Goal: Information Seeking & Learning: Learn about a topic

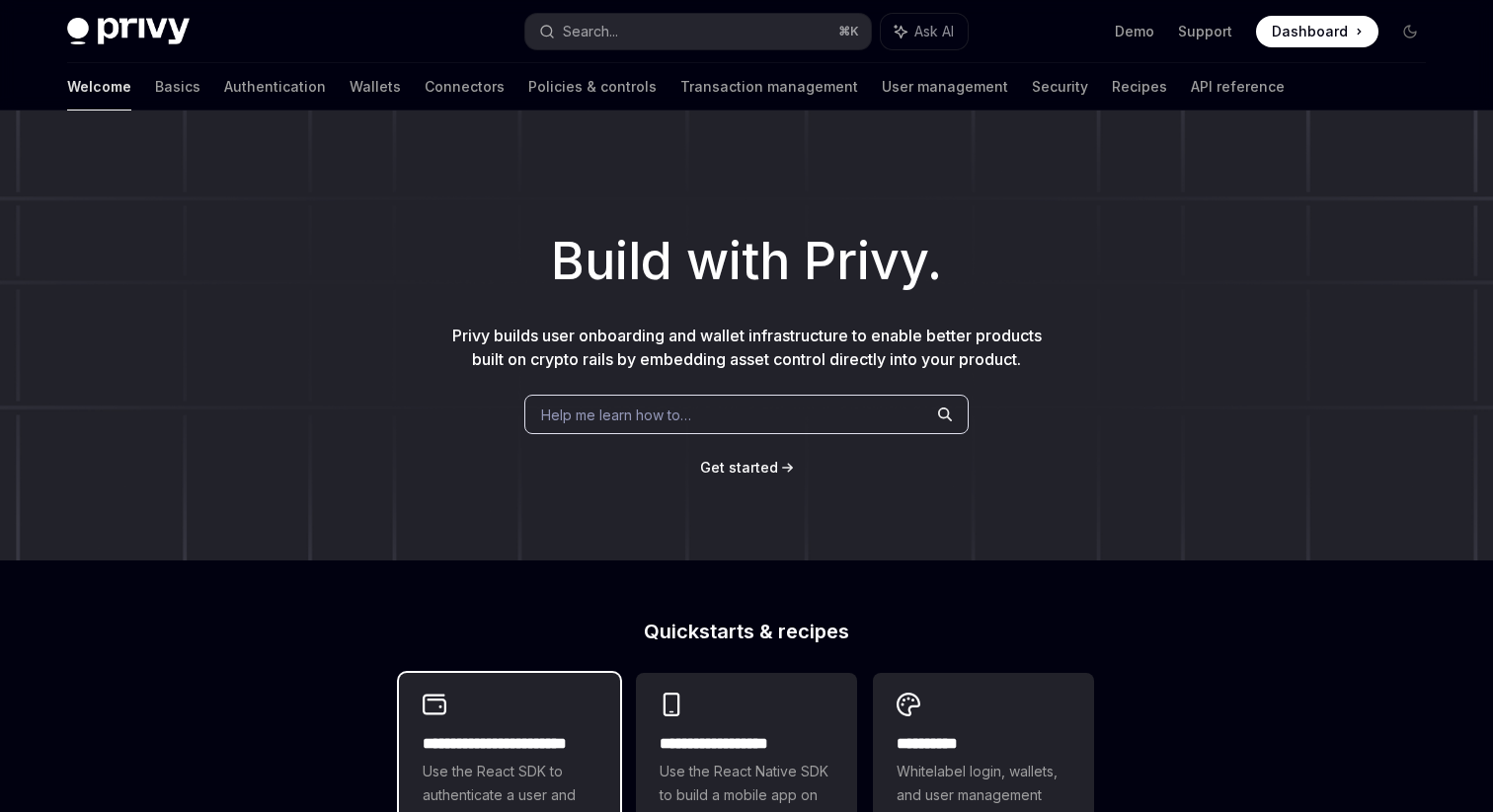
scroll to position [534, 0]
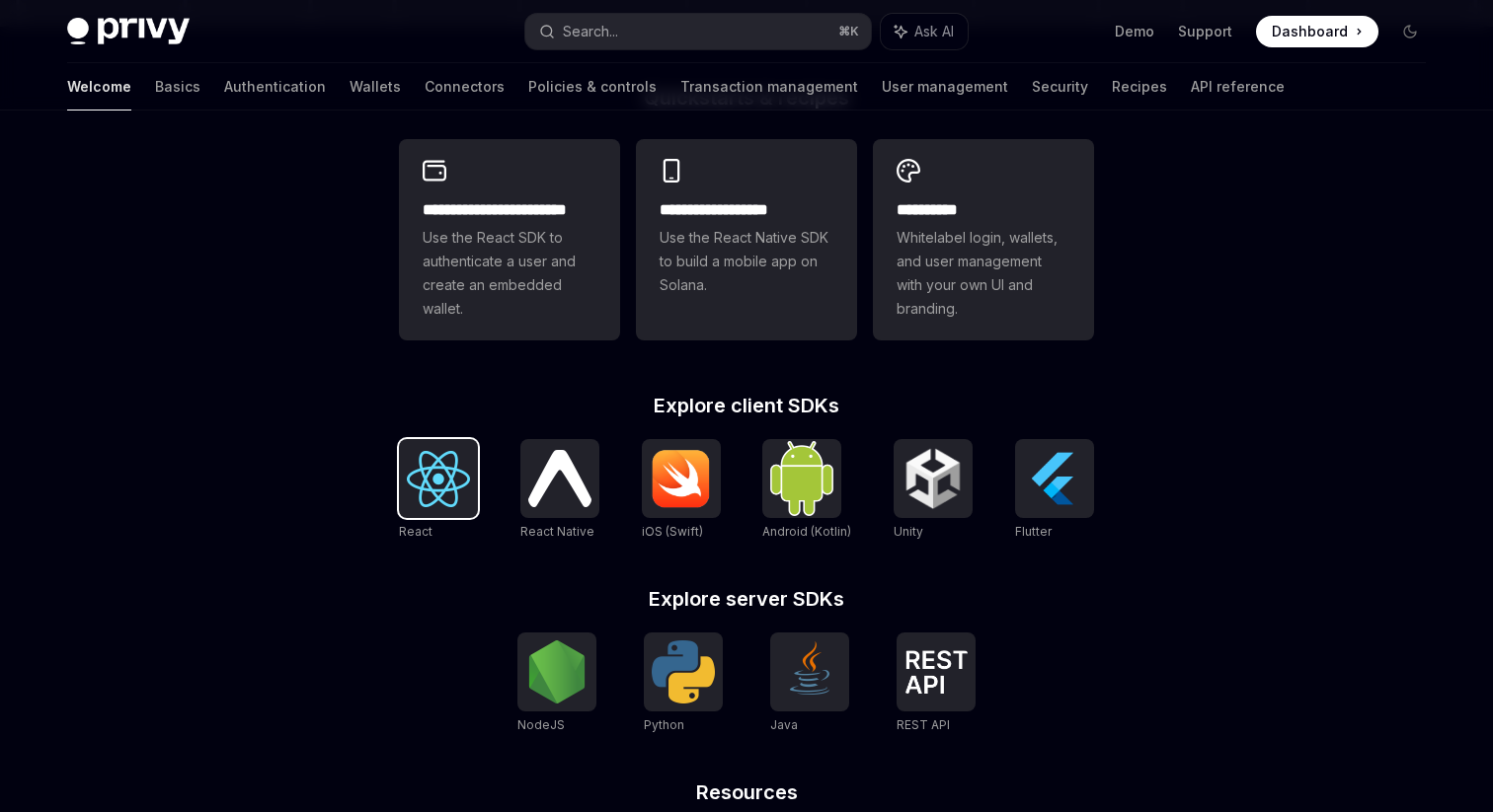
click at [438, 501] on img at bounding box center [438, 479] width 63 height 57
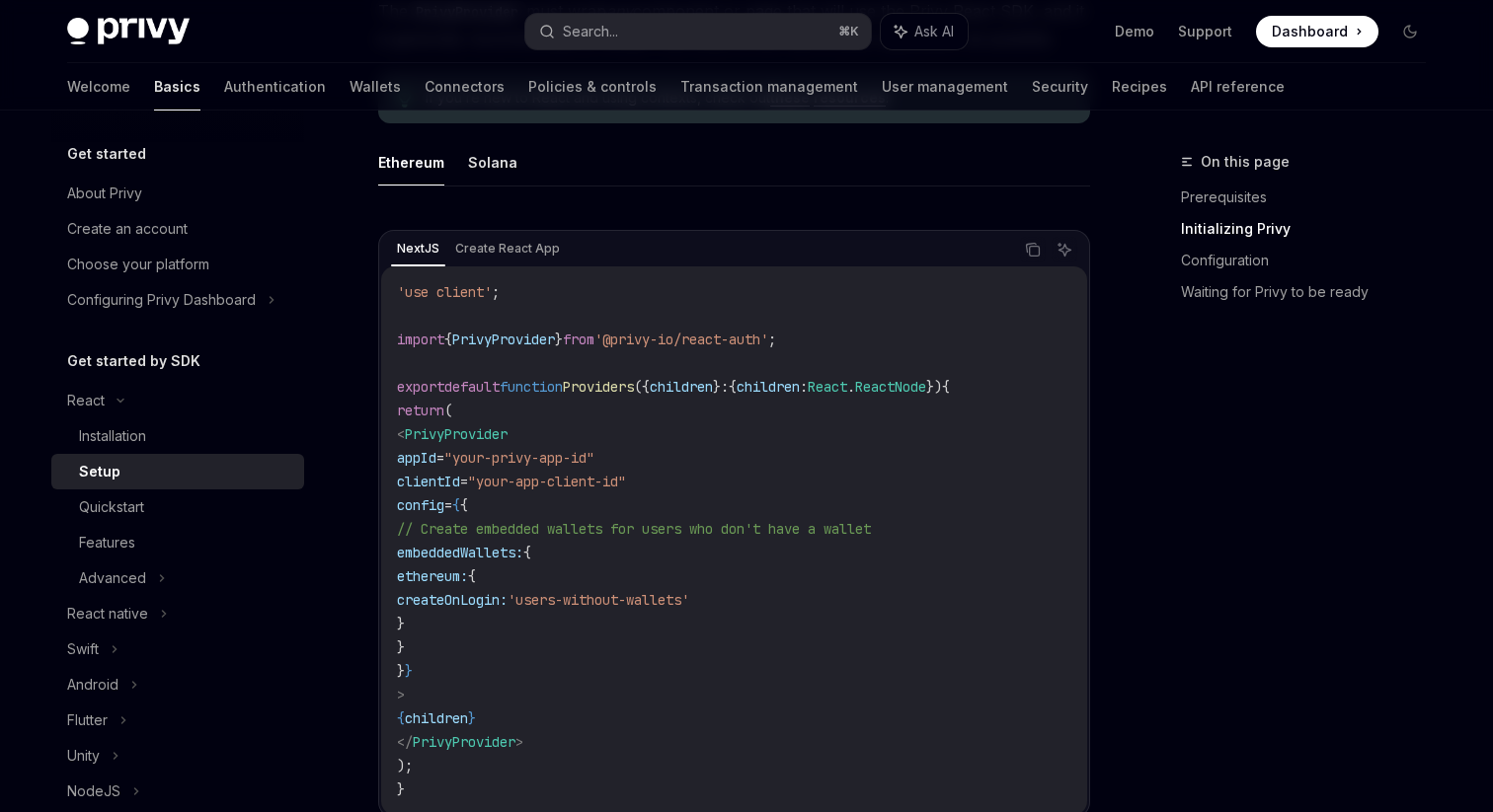
drag, startPoint x: 498, startPoint y: 463, endPoint x: 544, endPoint y: 686, distance: 227.7
click at [544, 686] on code "'use client' ; import { PrivyProvider } from '@privy-io/react-auth' ; export de…" at bounding box center [734, 541] width 674 height 521
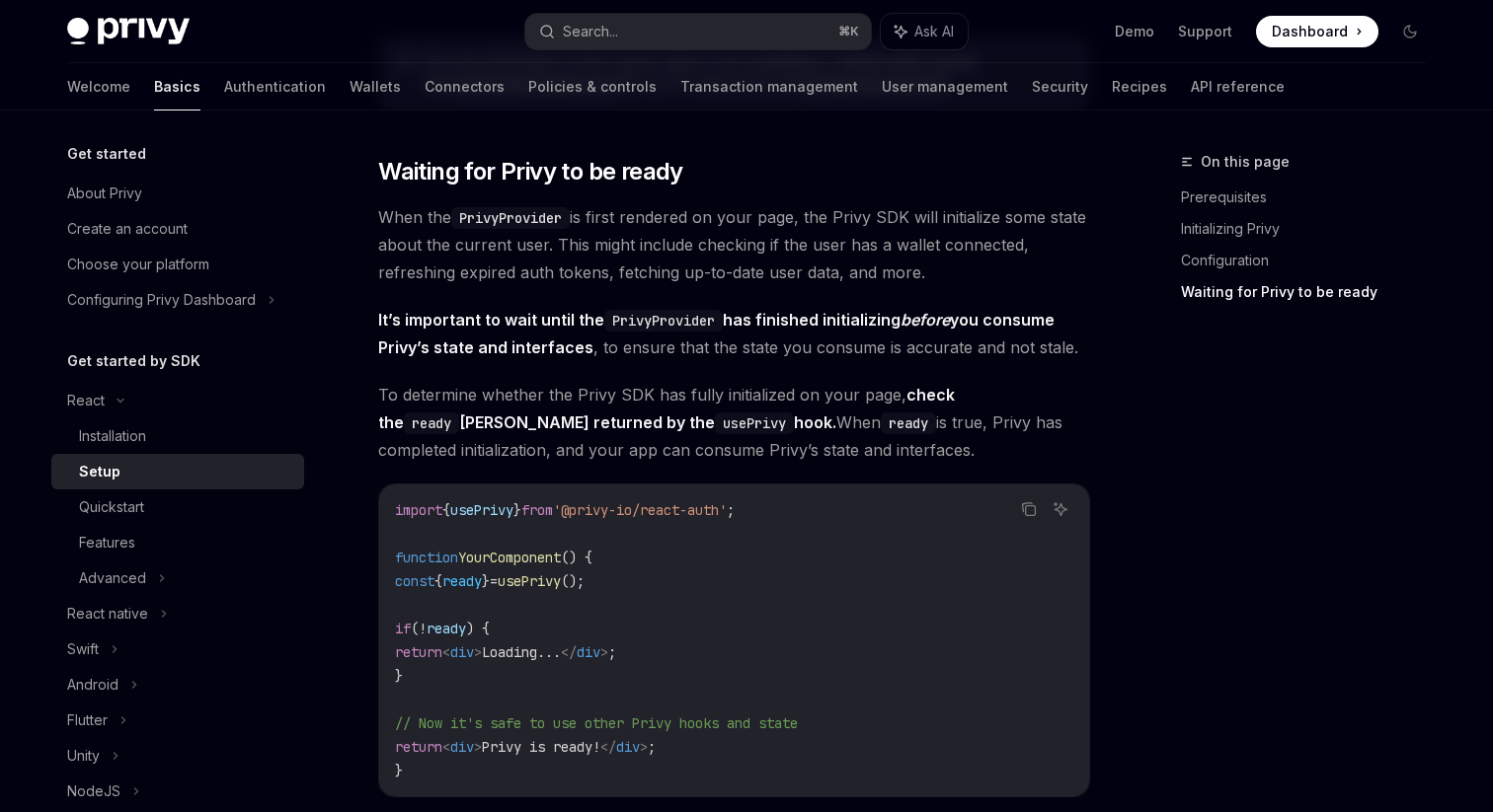
scroll to position [2024, 0]
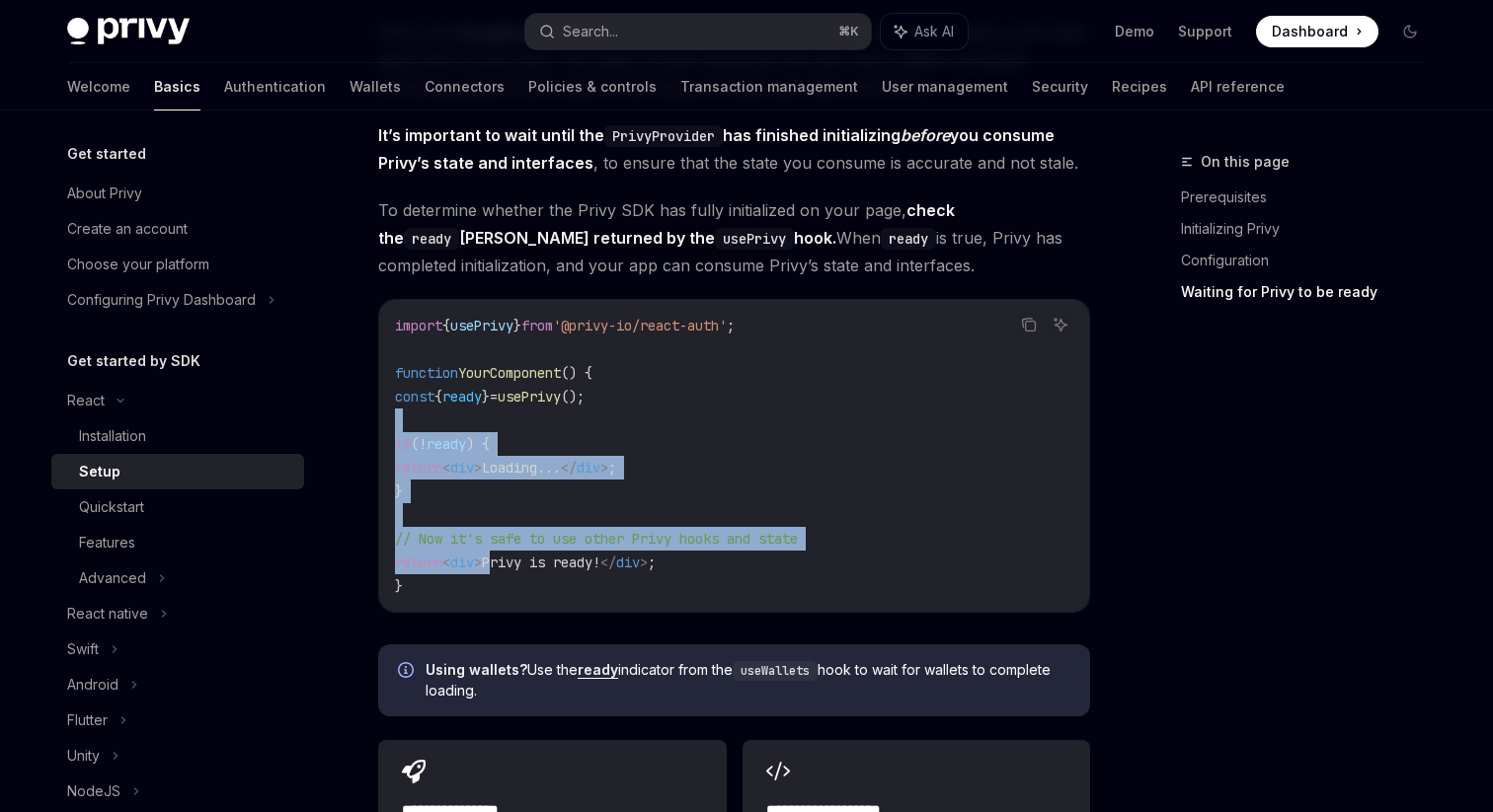
drag, startPoint x: 488, startPoint y: 413, endPoint x: 522, endPoint y: 551, distance: 142.1
click at [522, 551] on code "import { usePrivy } from '@privy-io/react-auth' ; function YourComponent () { c…" at bounding box center [734, 456] width 678 height 285
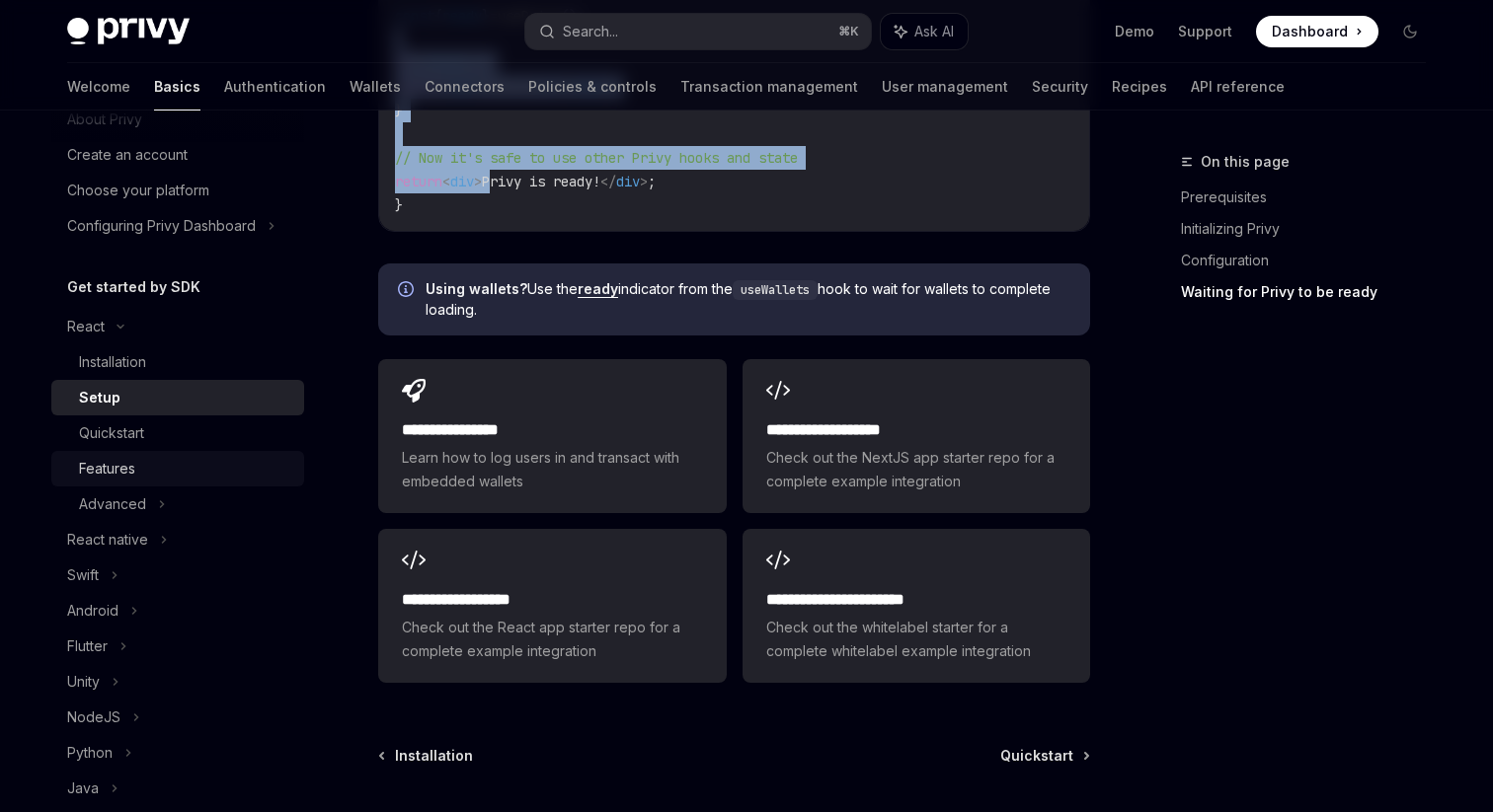
scroll to position [92, 0]
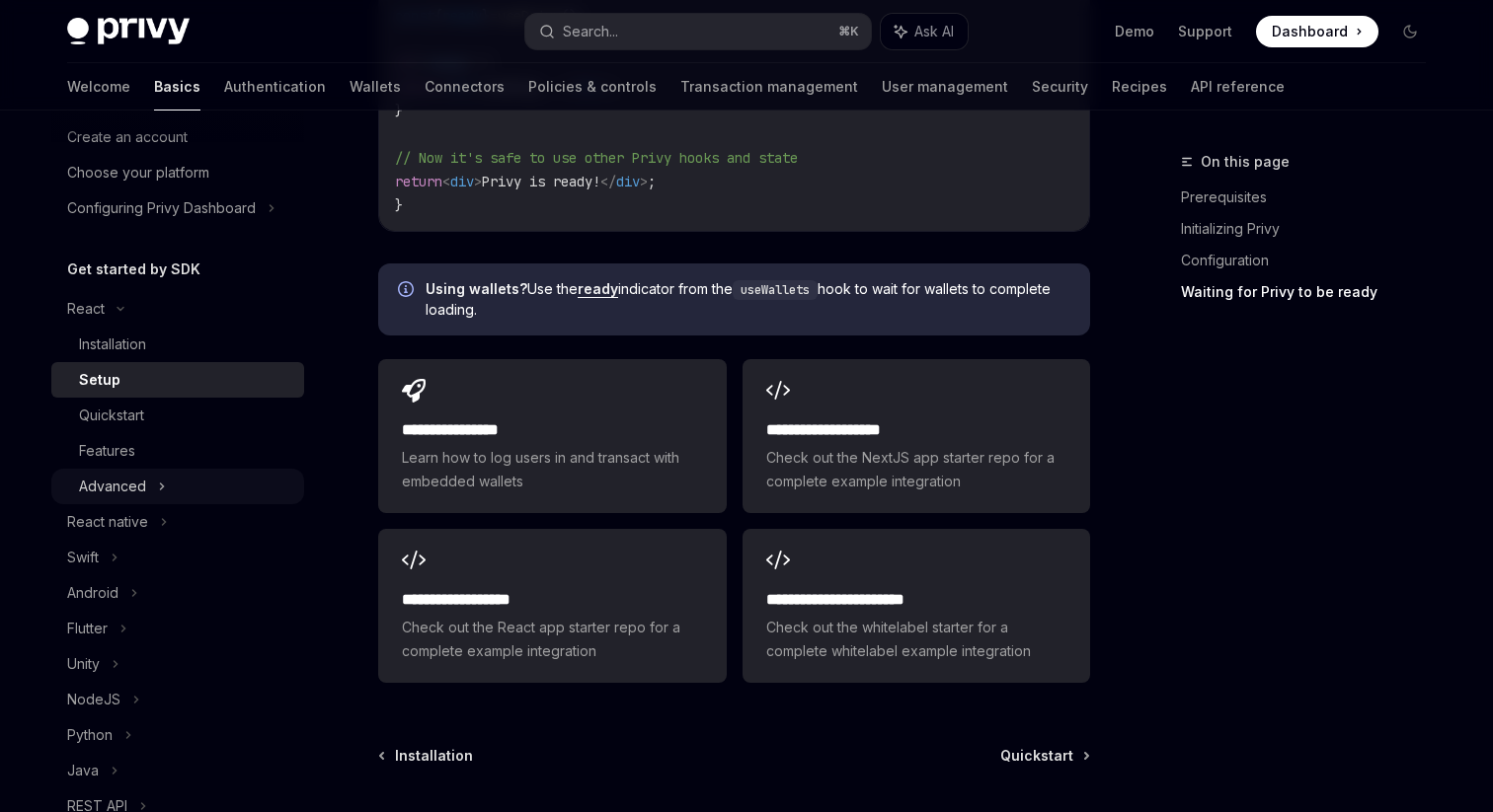
click at [139, 491] on div "Advanced" at bounding box center [111, 487] width 67 height 24
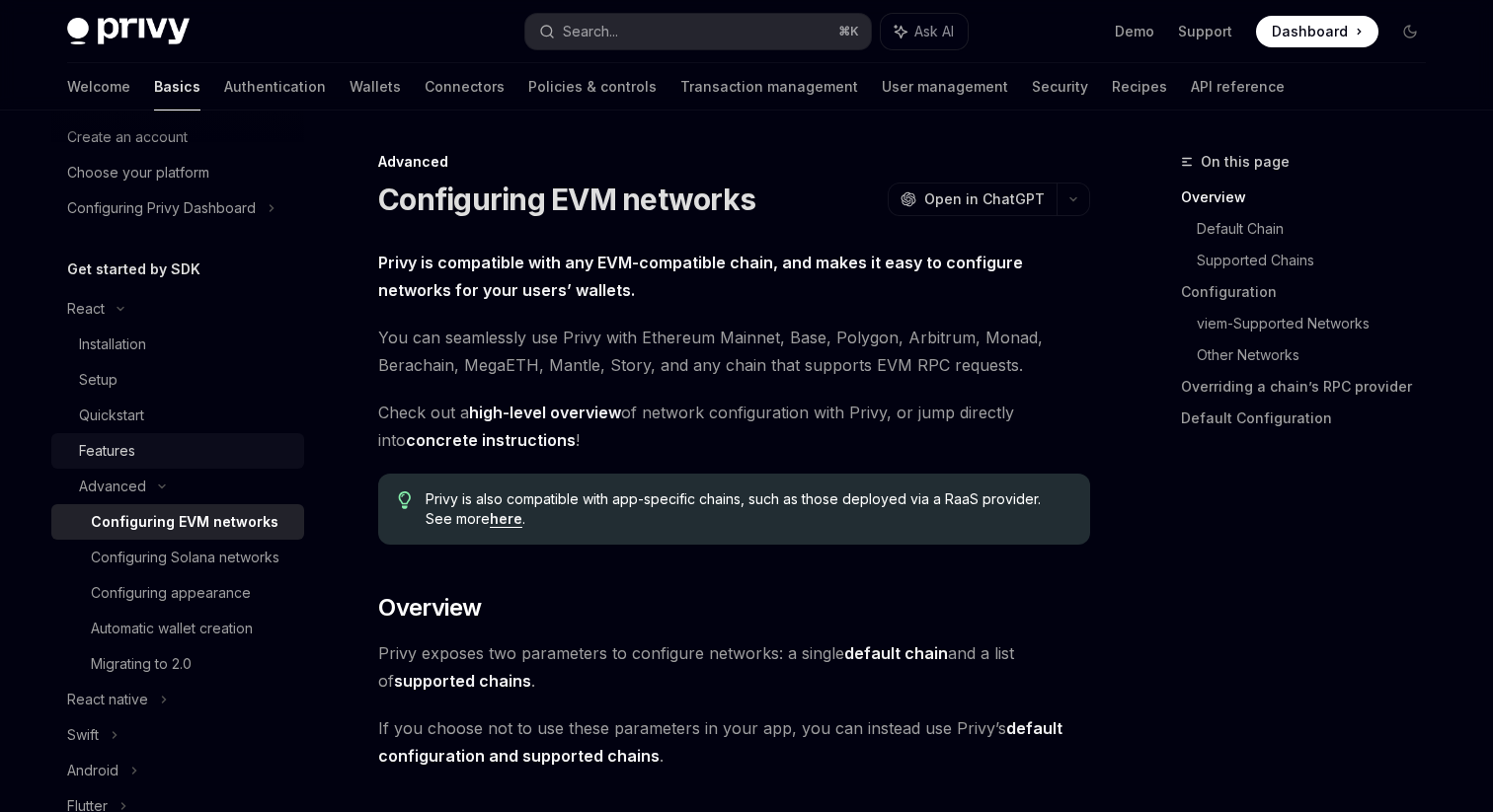
click at [162, 443] on div "Features" at bounding box center [185, 451] width 213 height 24
type textarea "*"
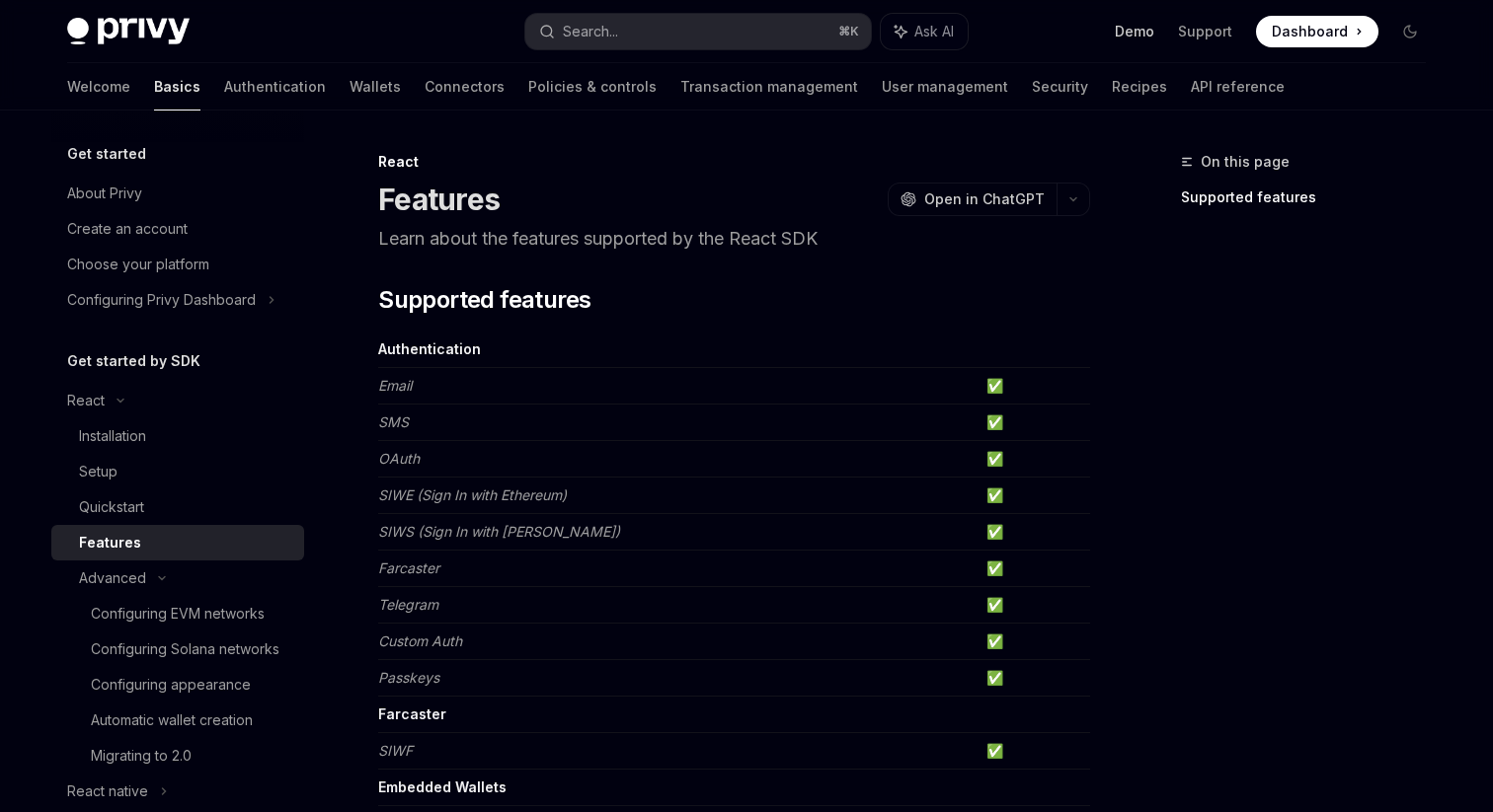
click at [1138, 35] on link "Demo" at bounding box center [1135, 32] width 40 height 20
click at [701, 20] on button "Search... ⌘ K" at bounding box center [698, 32] width 345 height 36
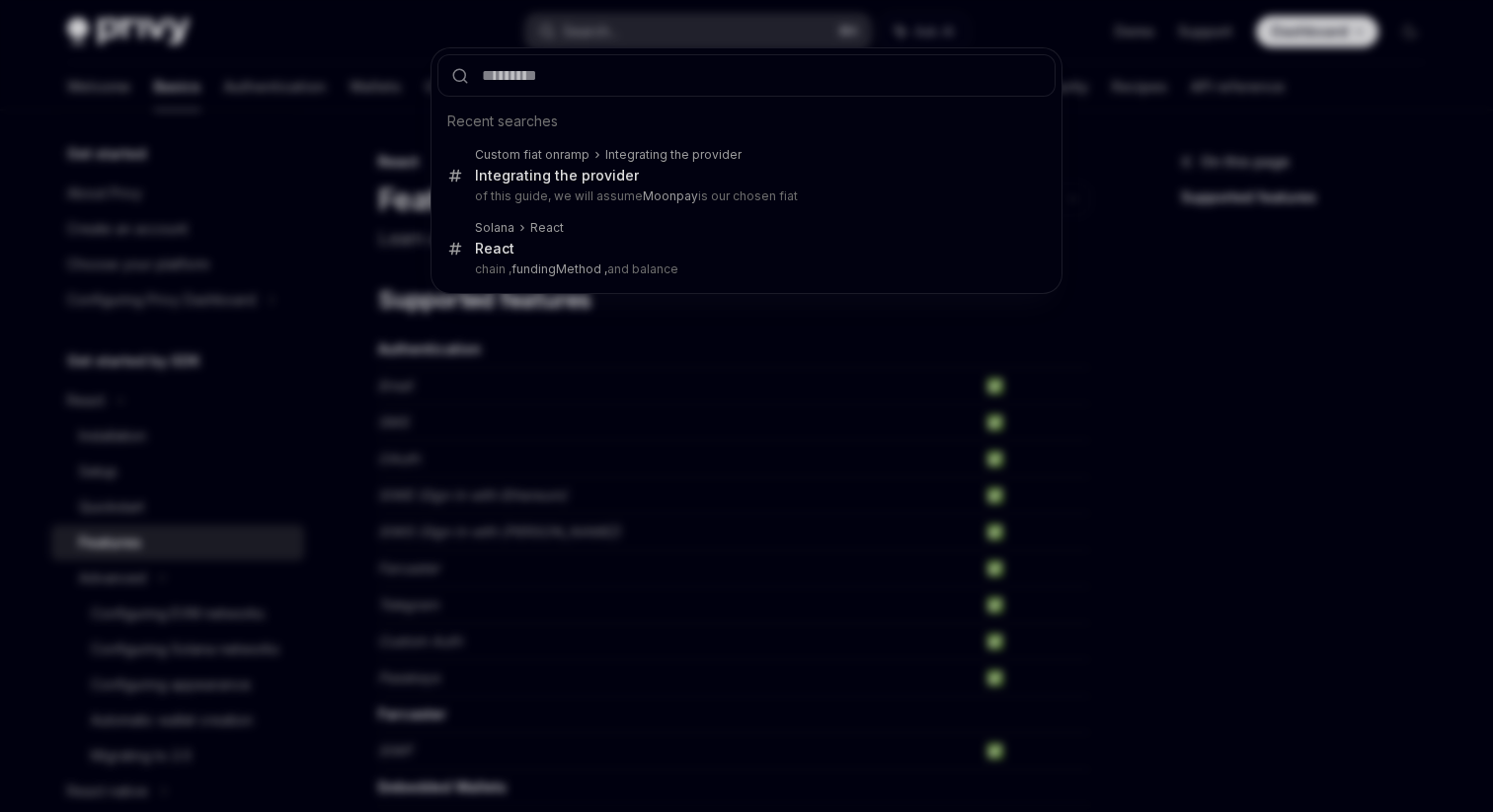
type input "**********"
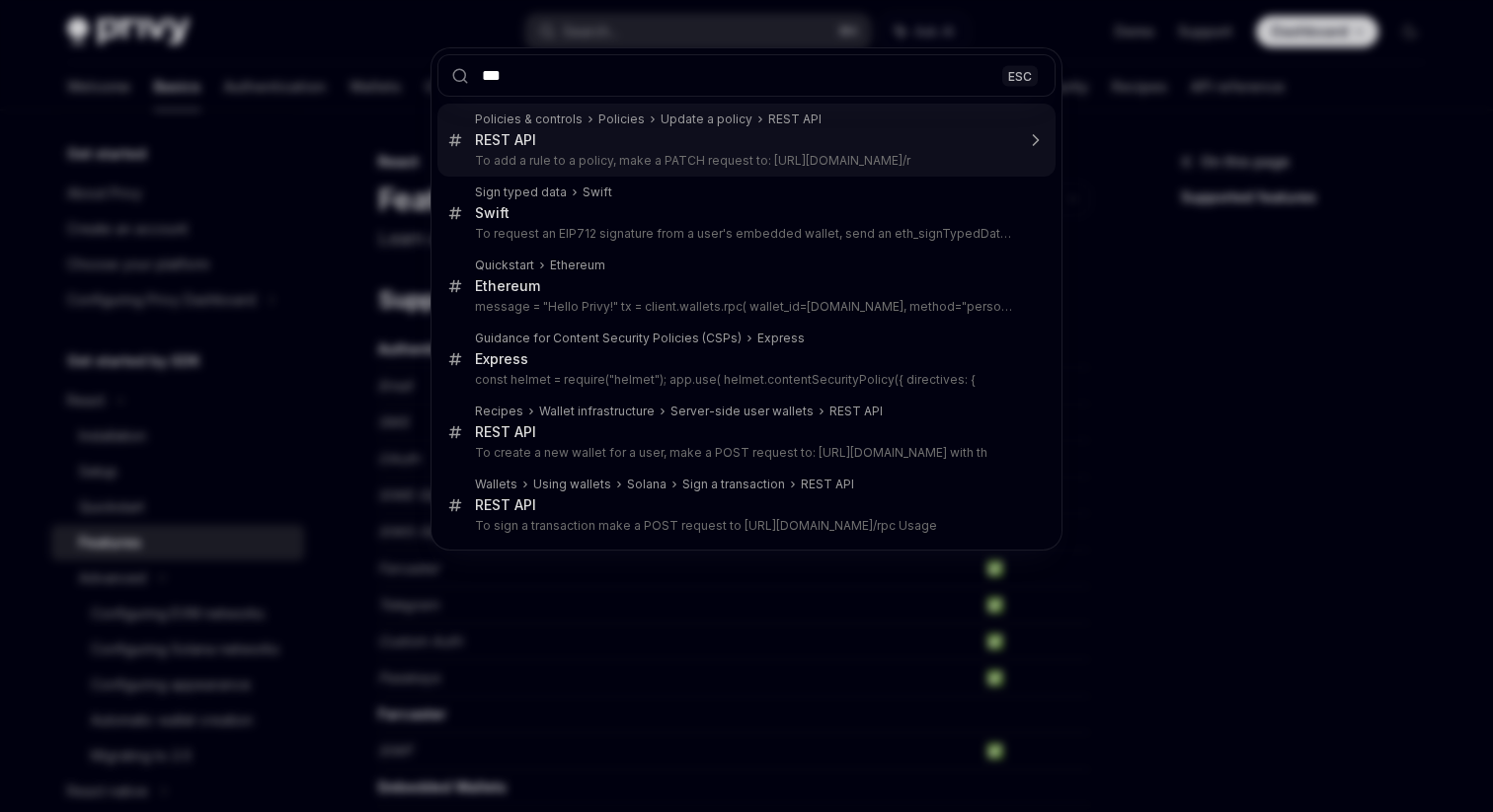
type input "**"
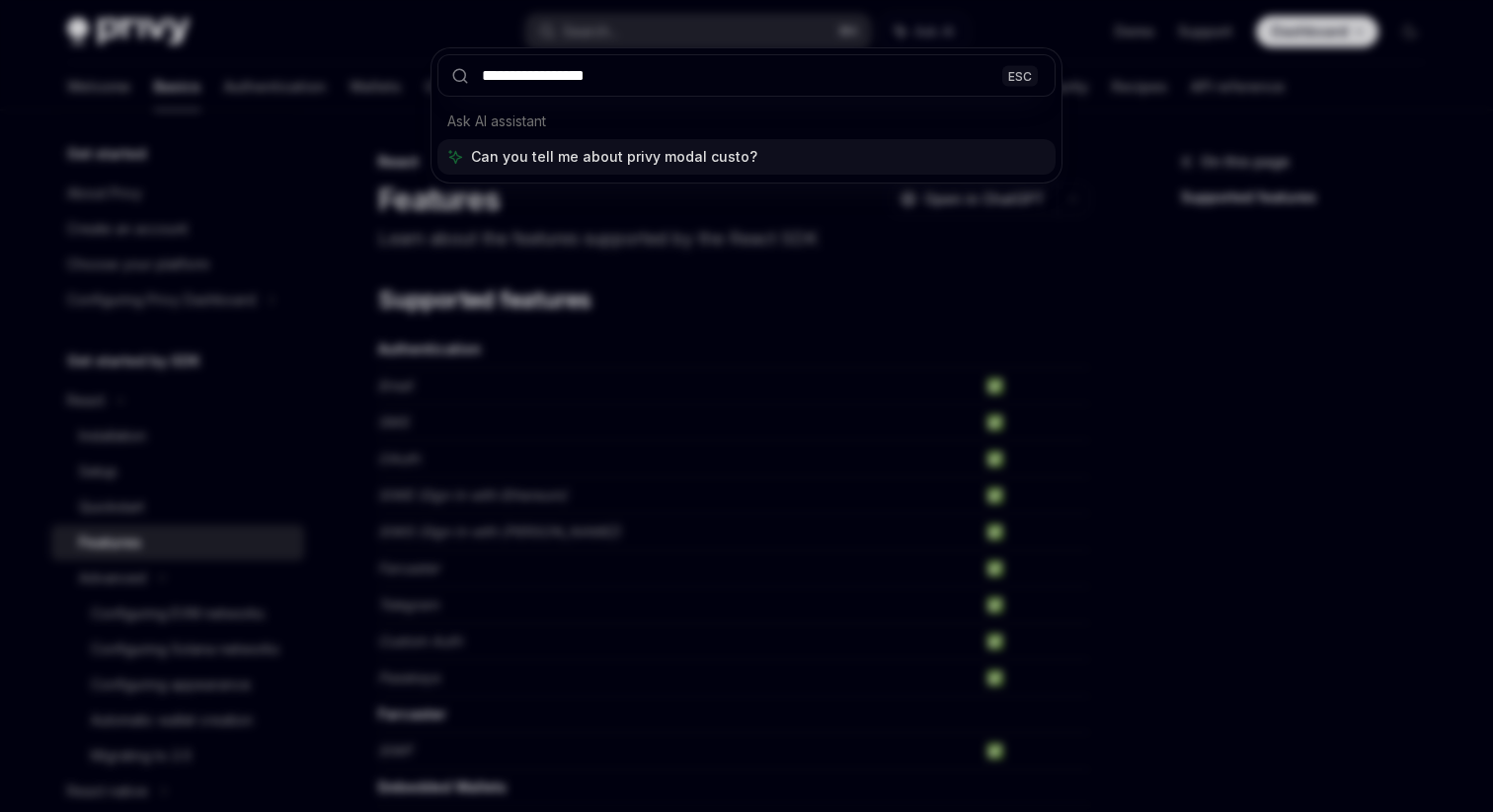
type input "**********"
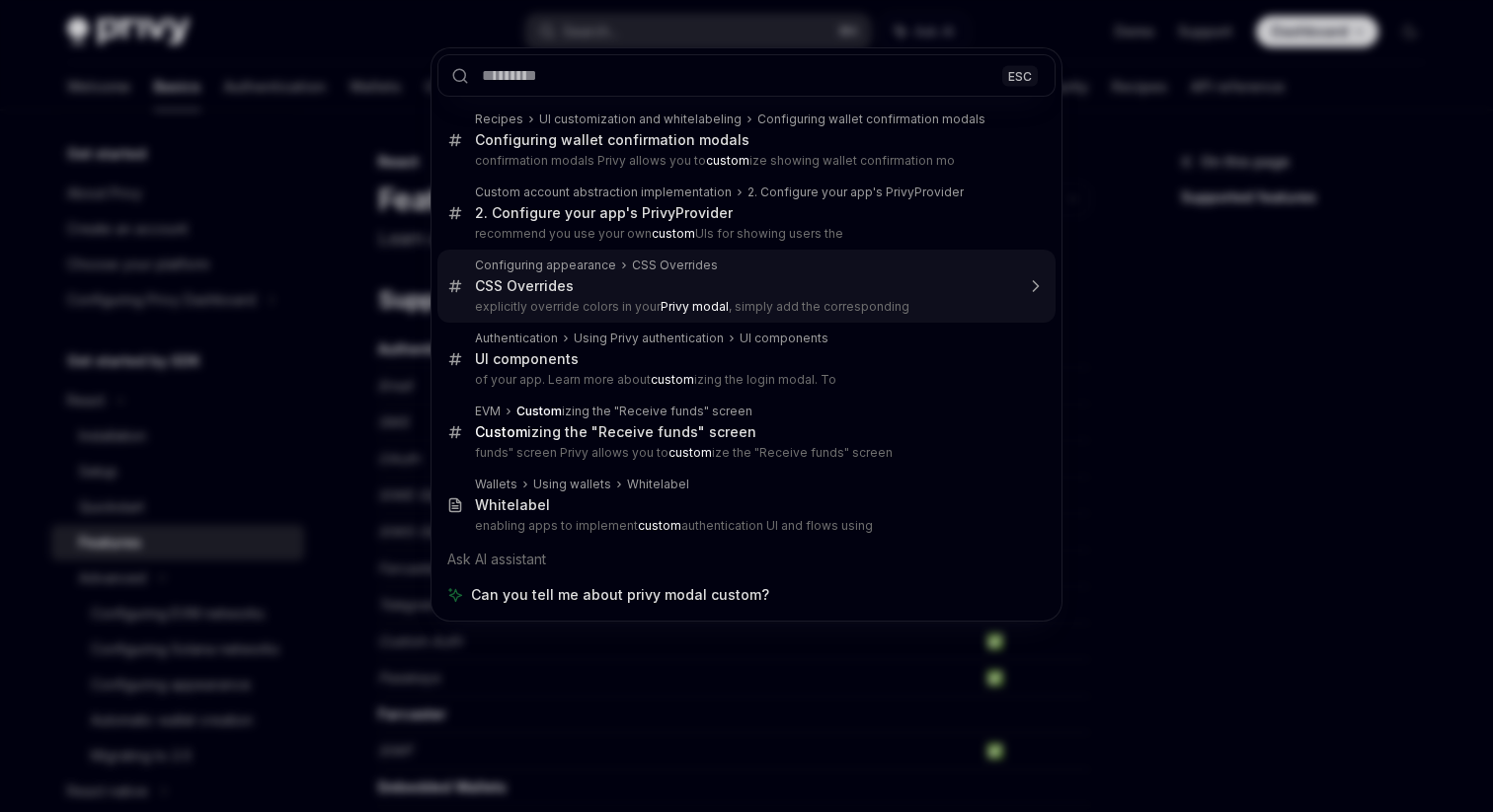
type textarea "*"
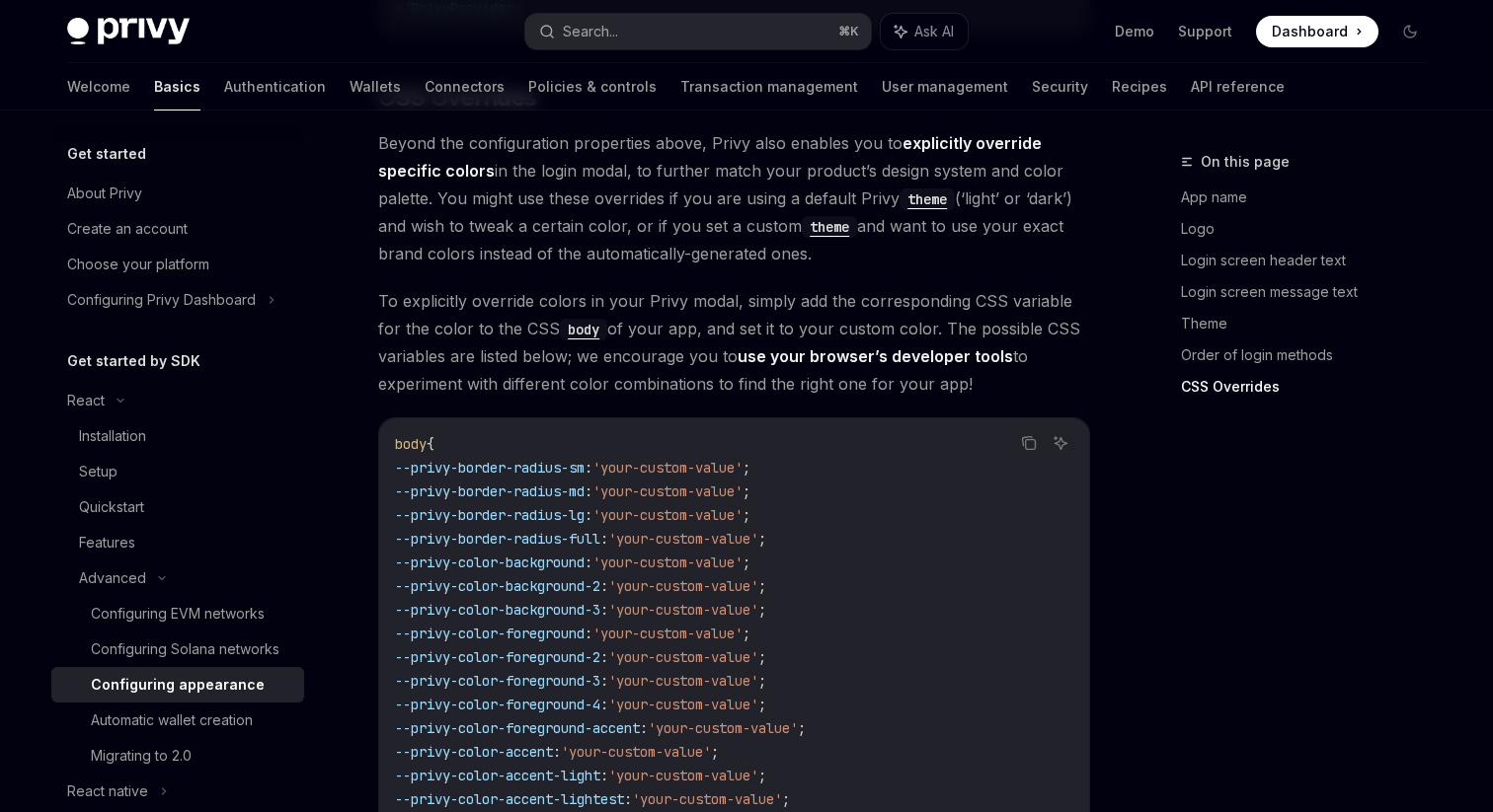
scroll to position [5062, 0]
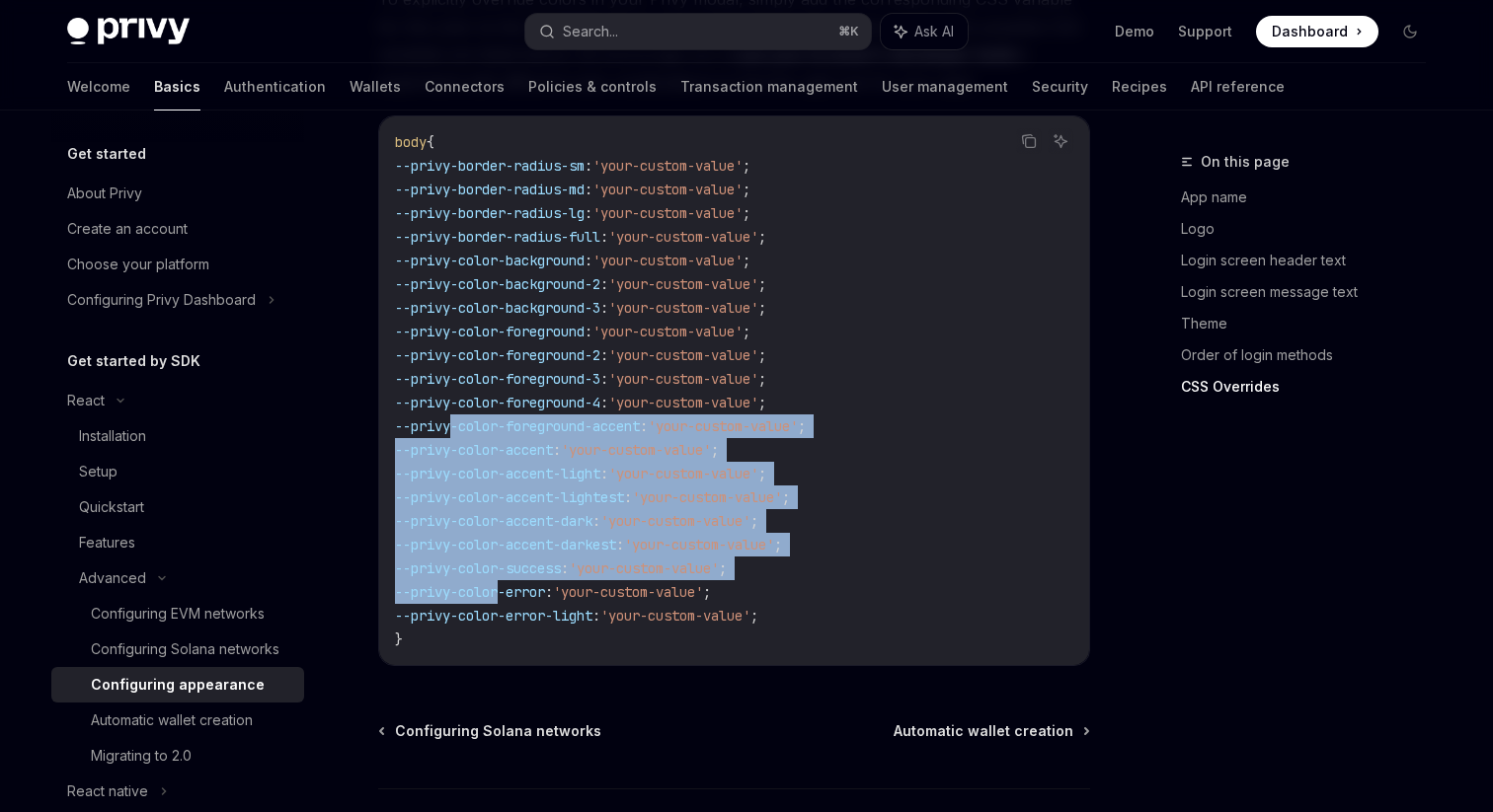
drag, startPoint x: 455, startPoint y: 375, endPoint x: 502, endPoint y: 530, distance: 162.0
click at [502, 530] on code "body { --privy-border-radius-sm : 'your-custom-value' ; --privy-border-radius-m…" at bounding box center [734, 391] width 678 height 521
click at [502, 583] on span "--privy-color-error" at bounding box center [470, 592] width 150 height 18
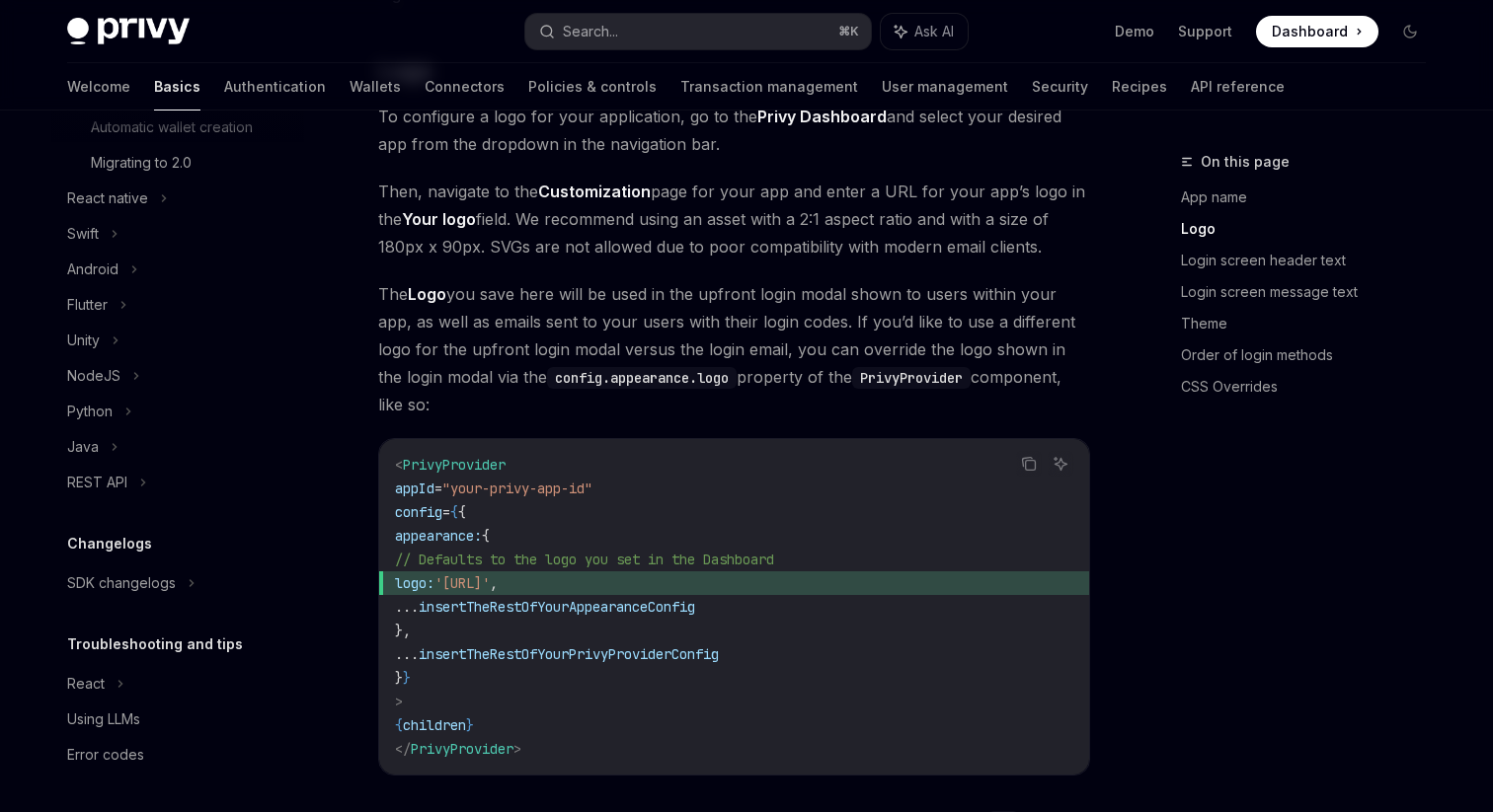
scroll to position [0, 0]
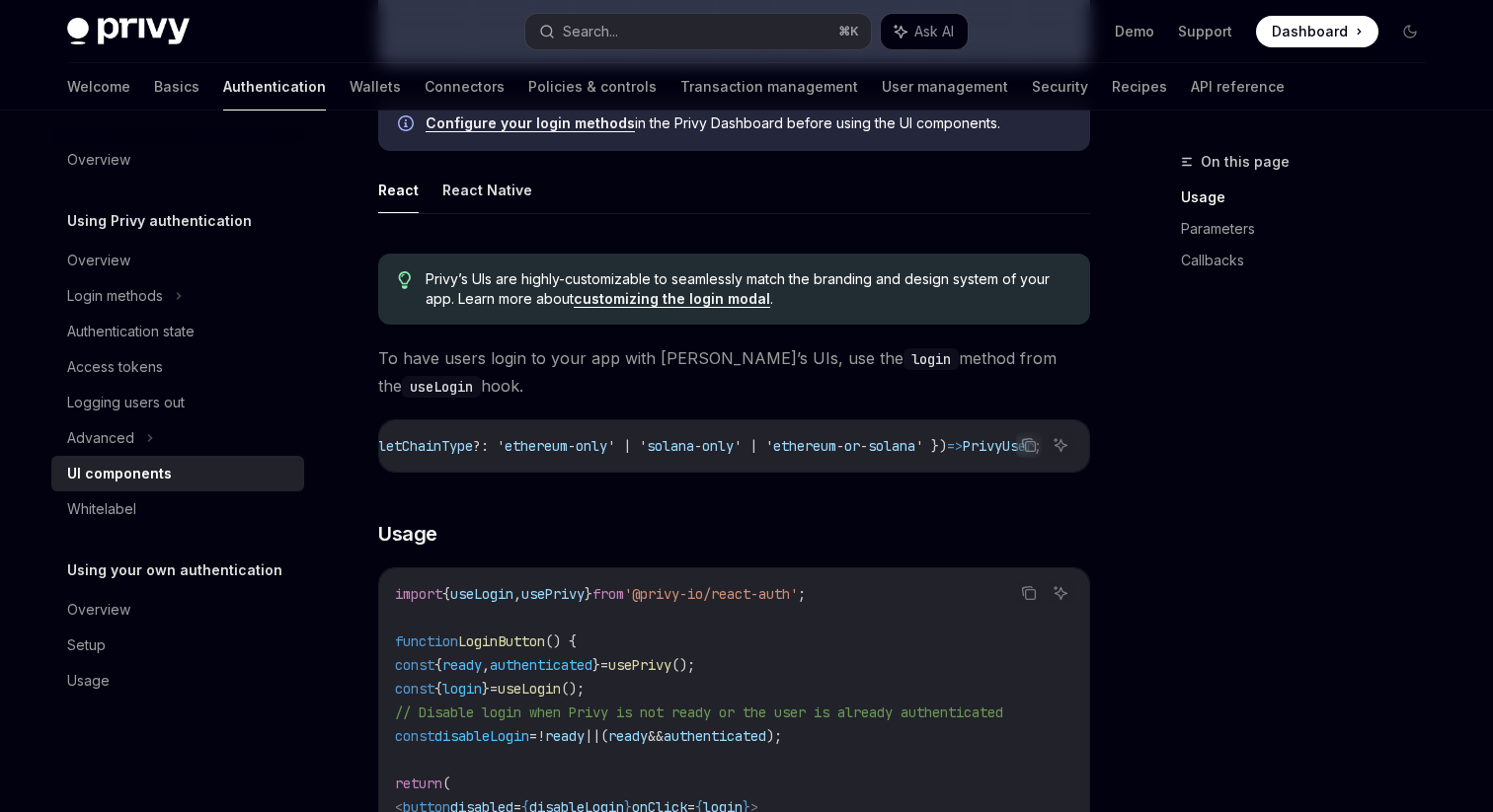
scroll to position [1056, 0]
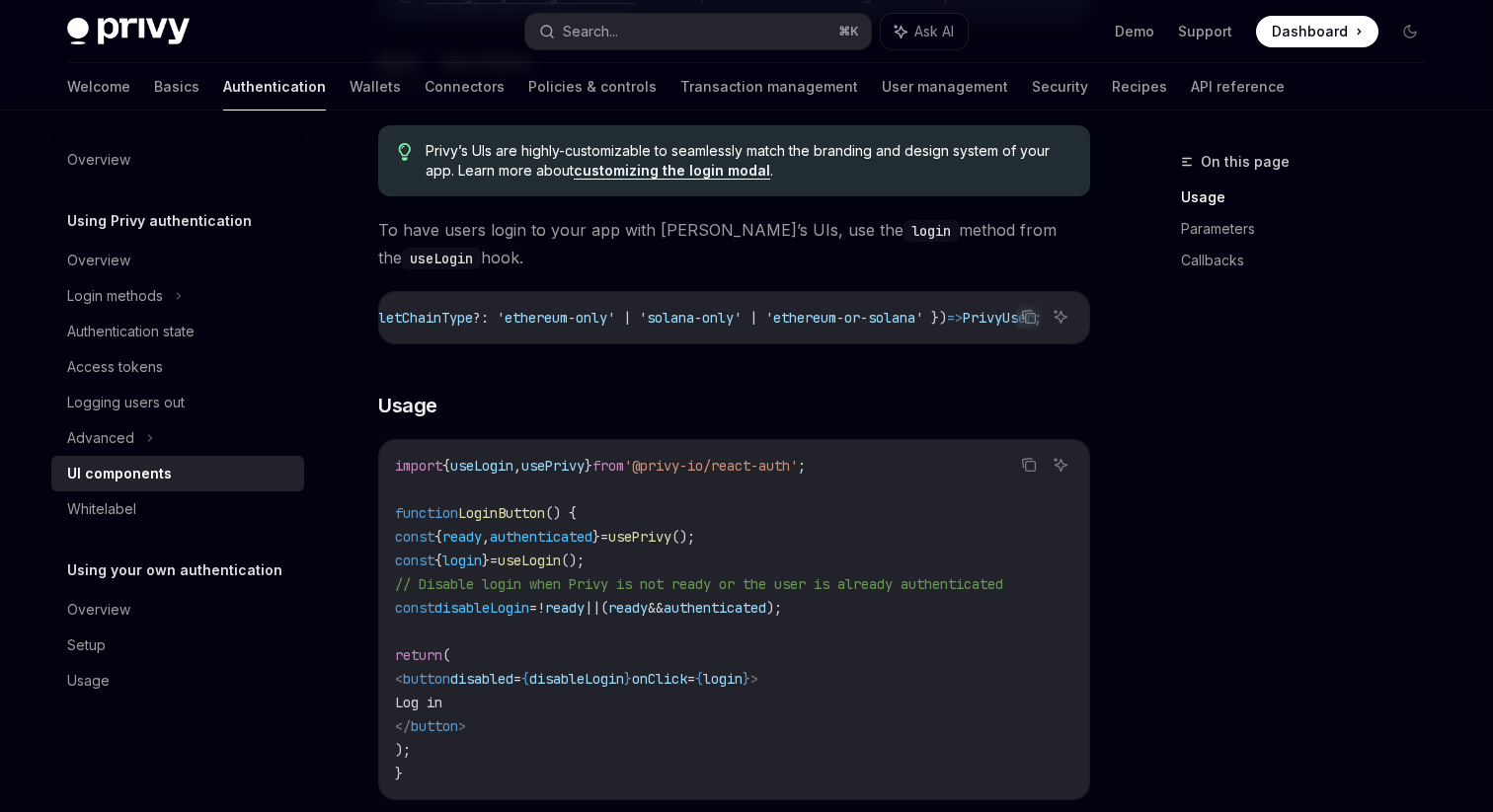
drag, startPoint x: 540, startPoint y: 573, endPoint x: 578, endPoint y: 726, distance: 157.6
click at [578, 726] on code "import { useLogin , usePrivy } from '@privy-io/react-auth' ; function LoginButt…" at bounding box center [734, 619] width 678 height 331
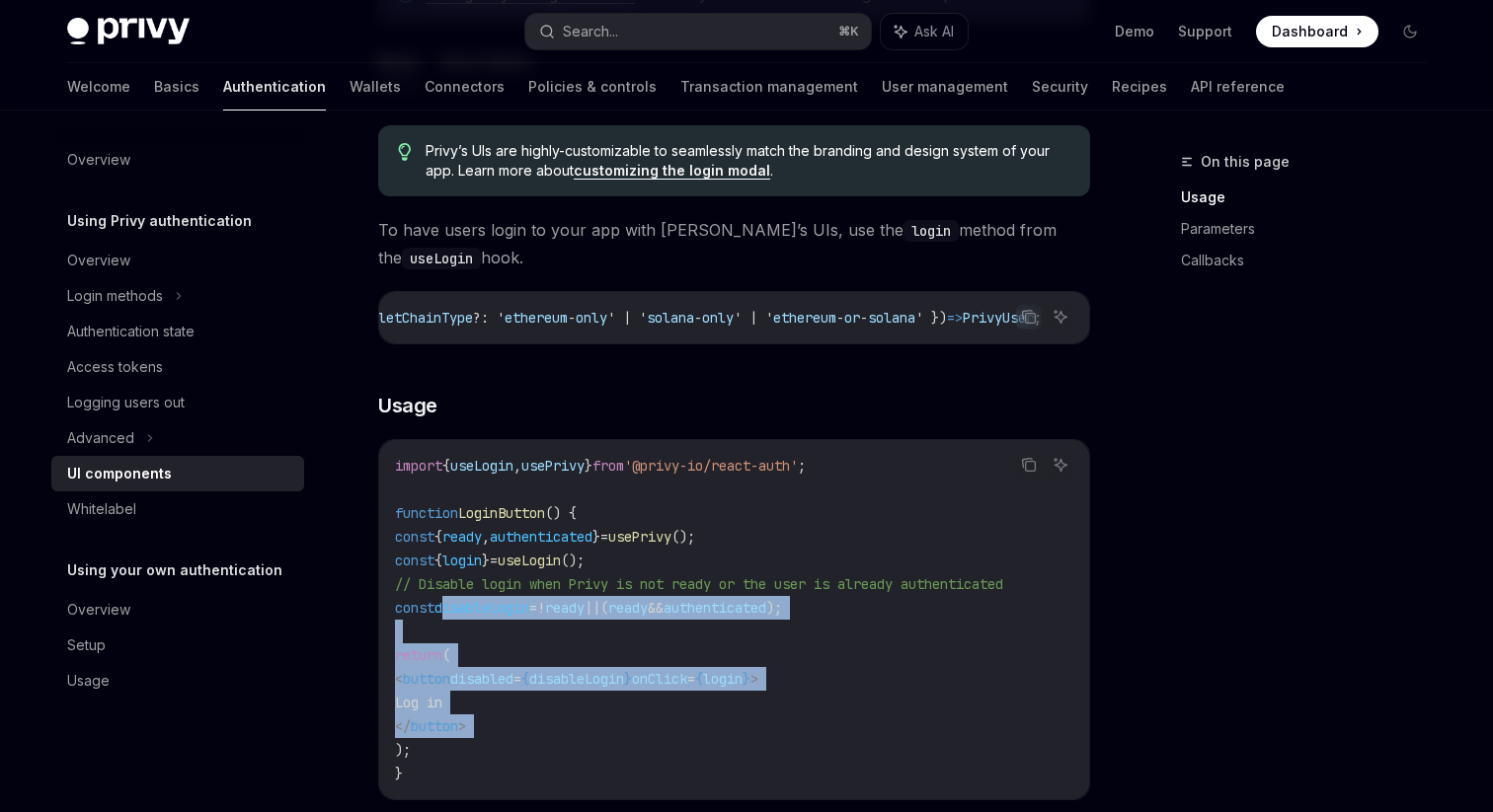
drag, startPoint x: 578, startPoint y: 726, endPoint x: 566, endPoint y: 627, distance: 99.7
click at [566, 627] on code "import { useLogin , usePrivy } from '@privy-io/react-auth' ; function LoginButt…" at bounding box center [734, 619] width 678 height 331
click at [533, 593] on span "// Disable login when Privy is not ready or the user is already authenticated" at bounding box center [699, 584] width 608 height 18
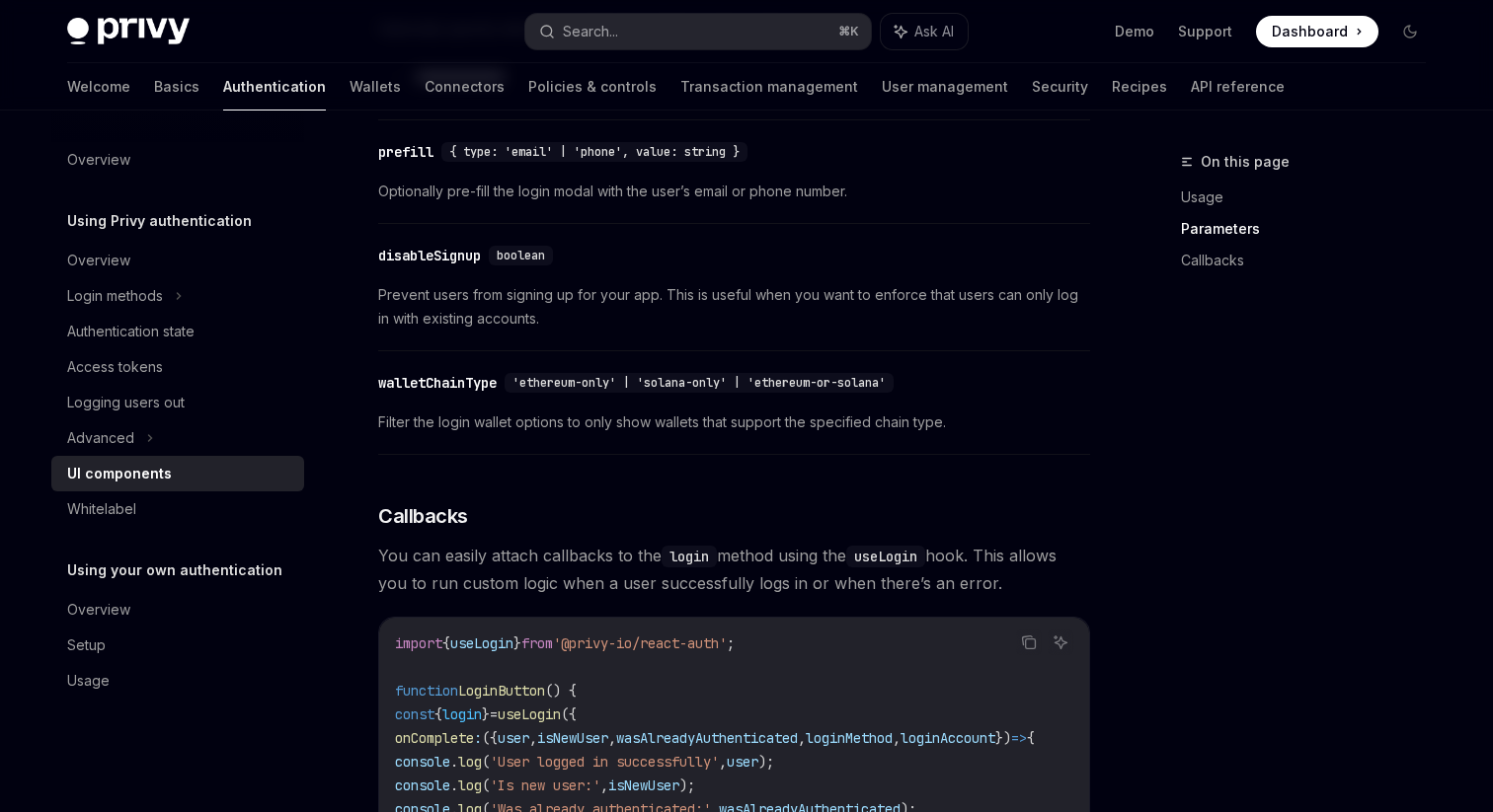
scroll to position [2153, 0]
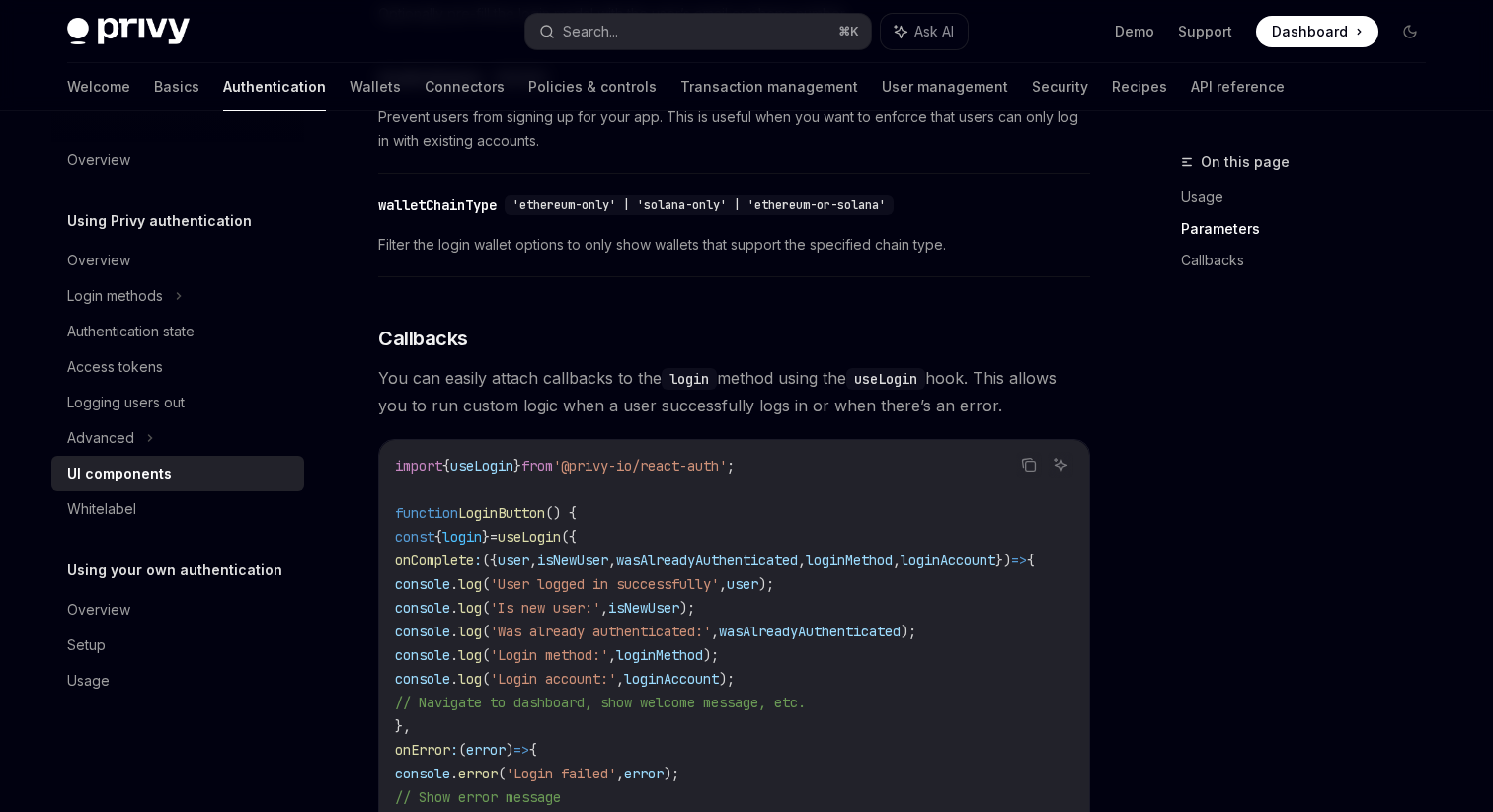
drag, startPoint x: 476, startPoint y: 543, endPoint x: 542, endPoint y: 751, distance: 218.2
click at [542, 751] on code "import { useLogin } from '@privy-io/react-auth' ; function LoginButton () { con…" at bounding box center [739, 691] width 687 height 474
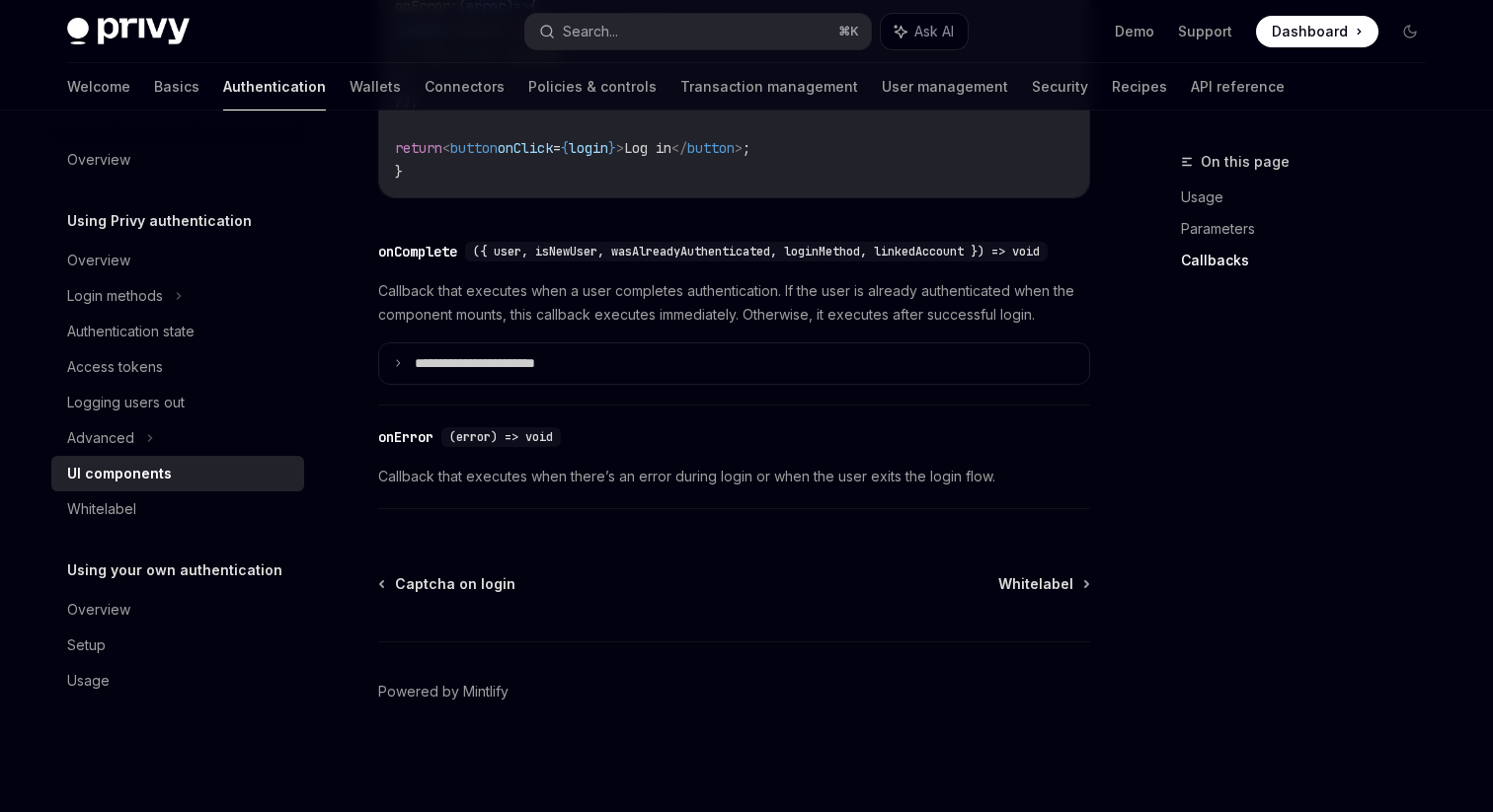
scroll to position [2949, 0]
click at [161, 511] on div "Whitelabel" at bounding box center [179, 509] width 225 height 24
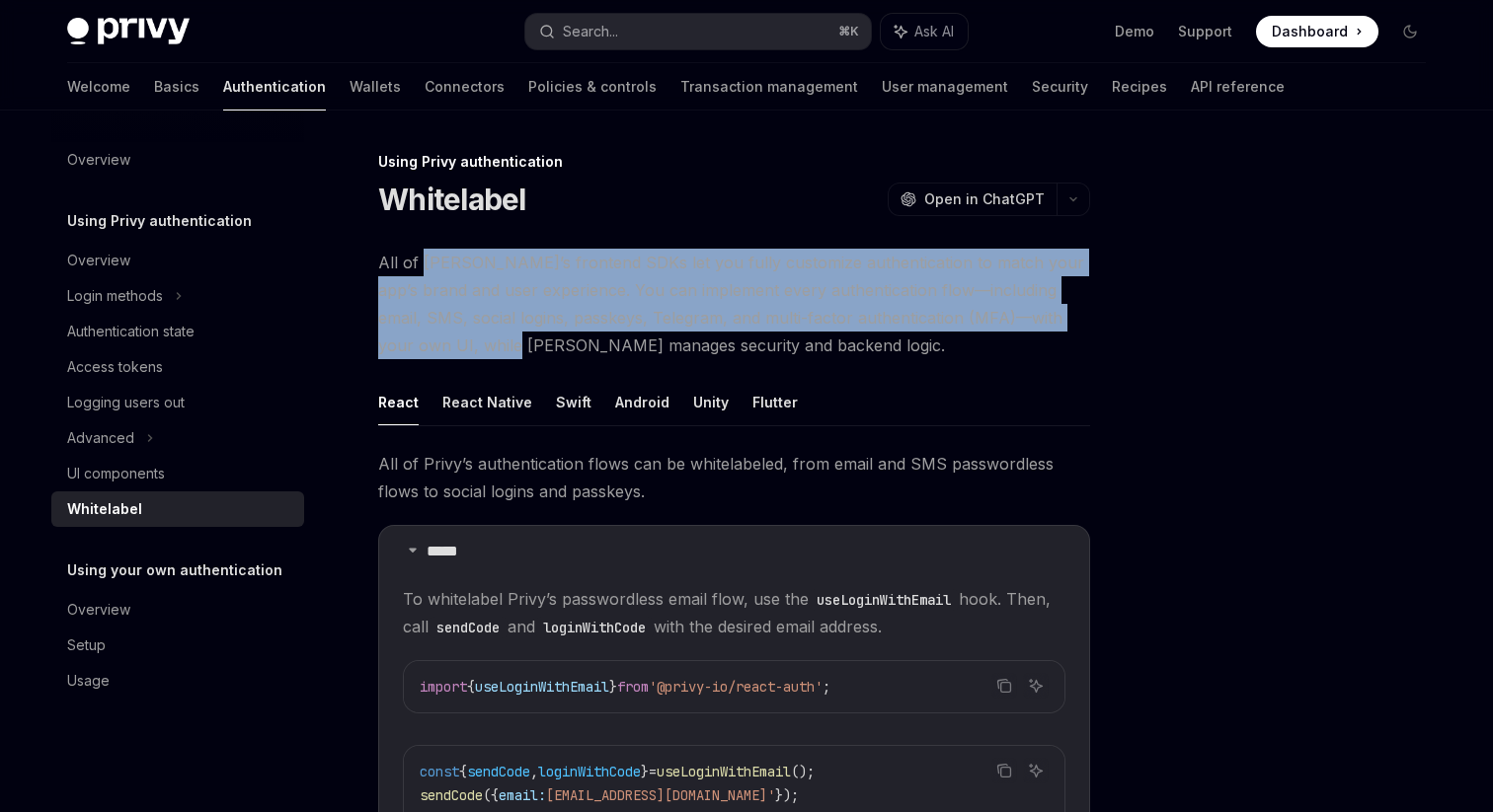
drag, startPoint x: 422, startPoint y: 271, endPoint x: 476, endPoint y: 351, distance: 96.5
click at [476, 351] on span "All of Privy’s frontend SDKs let you fully customize authentication to match yo…" at bounding box center [734, 304] width 712 height 110
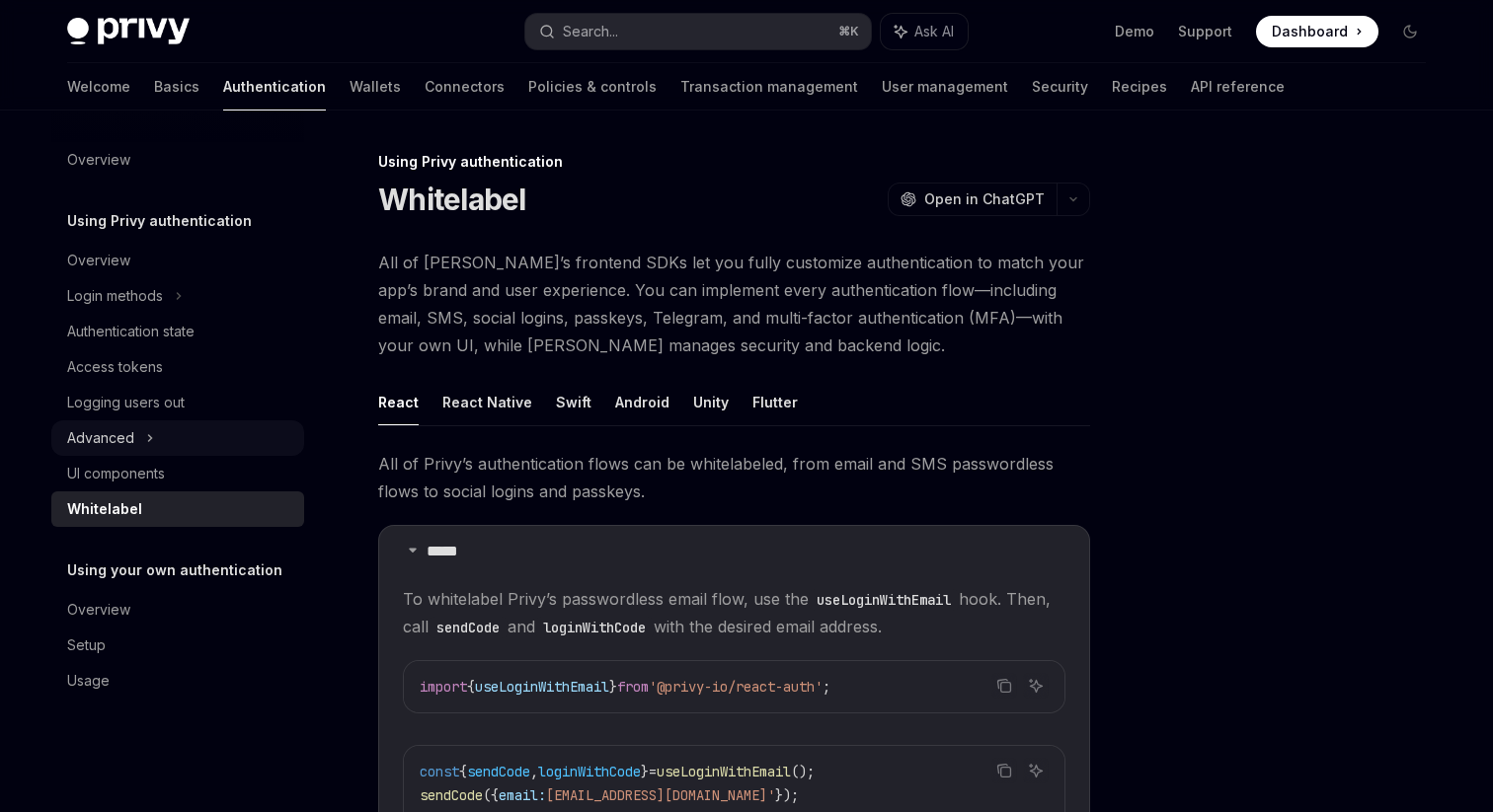
click at [164, 437] on div "Advanced" at bounding box center [178, 439] width 253 height 36
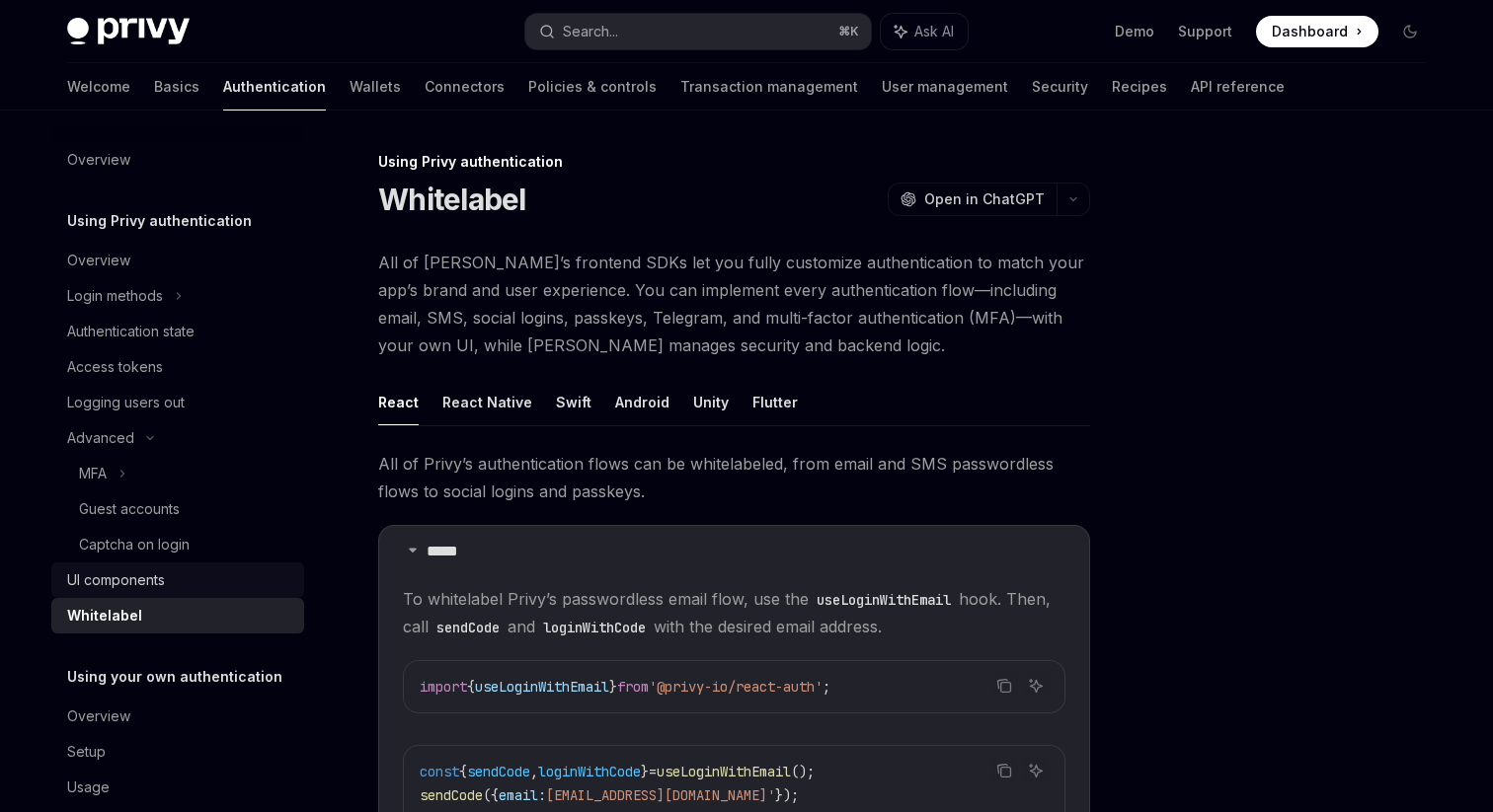
click at [183, 578] on div "UI components" at bounding box center [179, 580] width 225 height 24
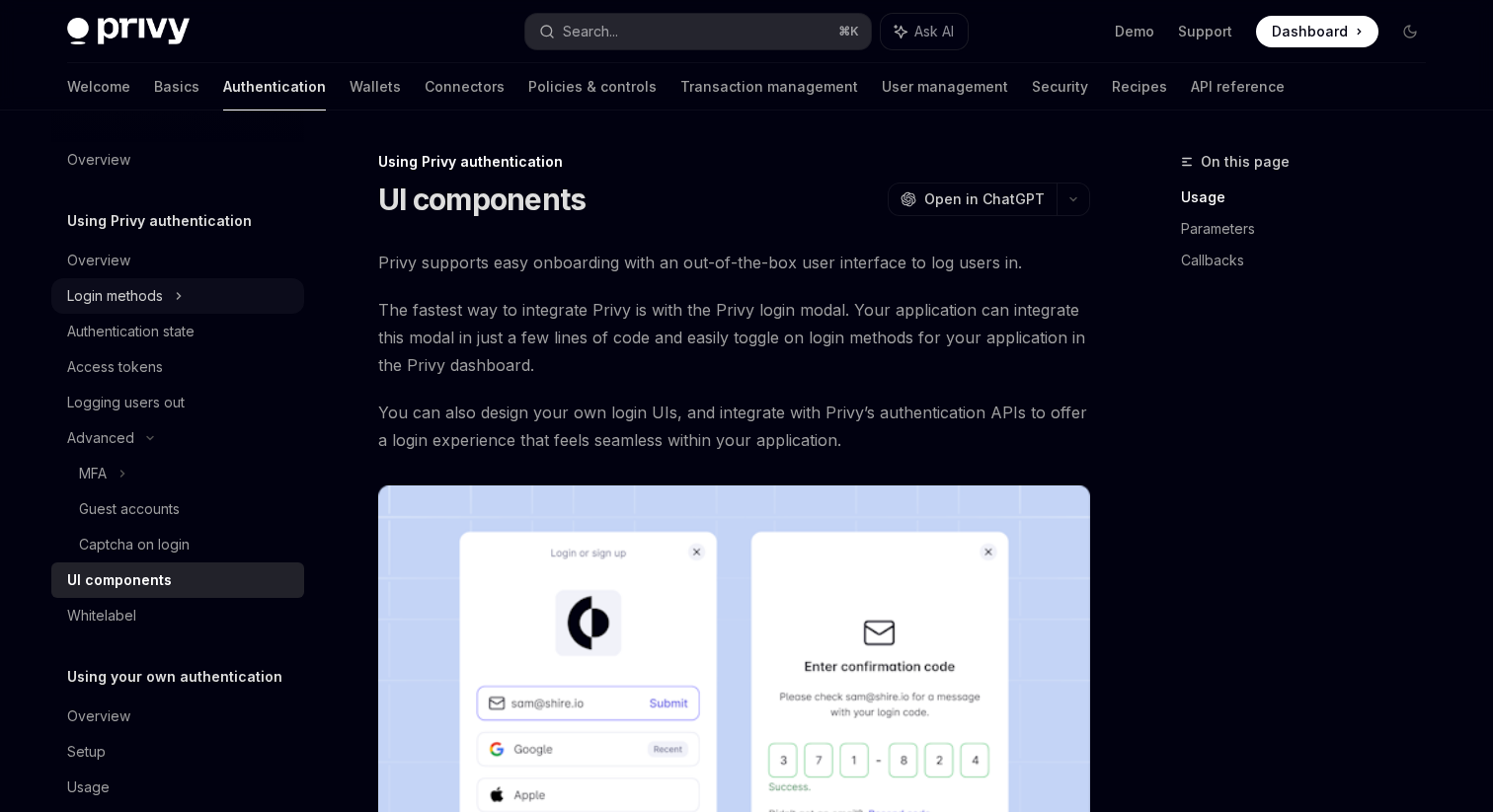
click at [190, 301] on div "Login methods" at bounding box center [178, 297] width 253 height 36
type textarea "*"
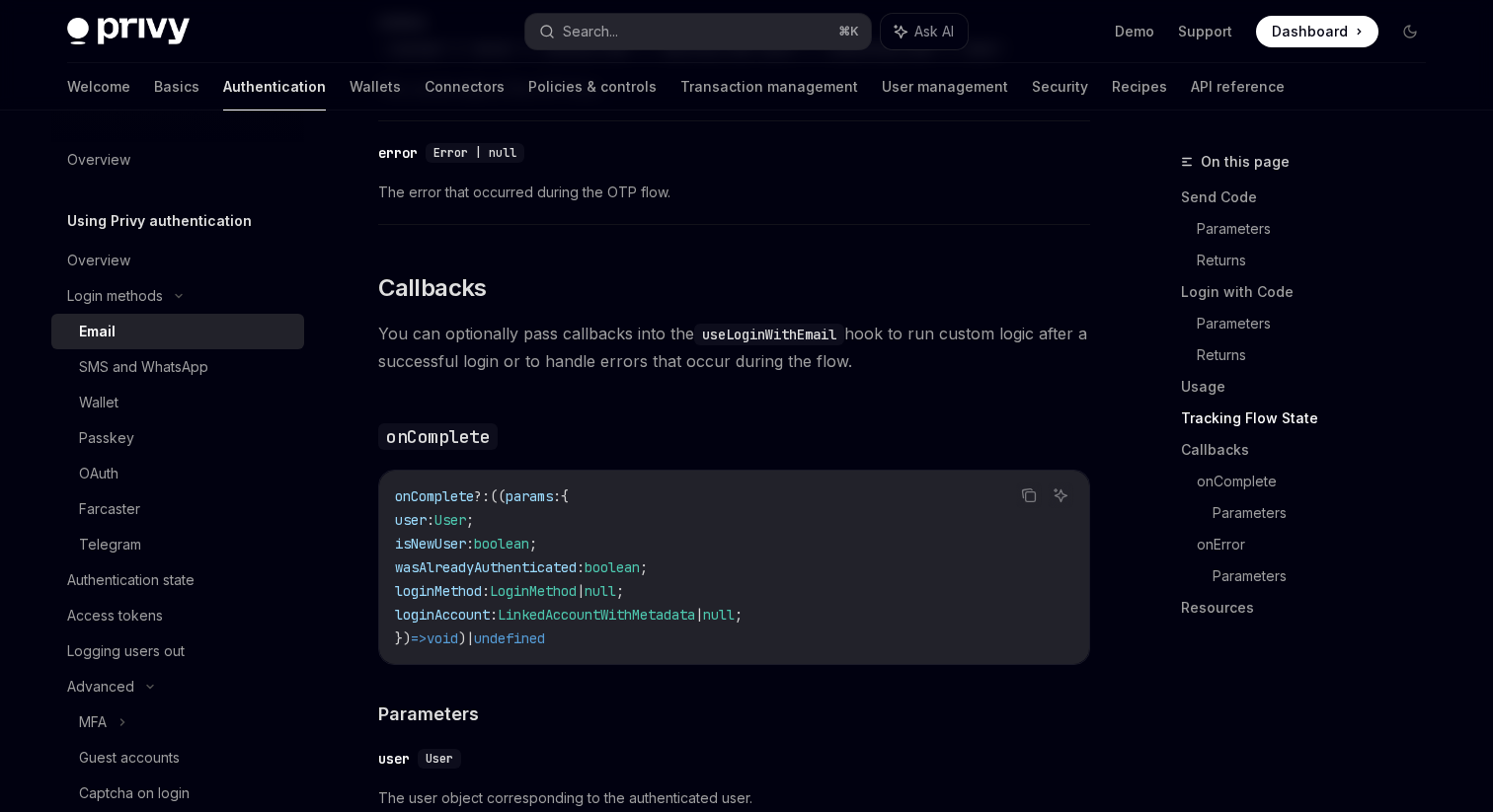
scroll to position [2962, 0]
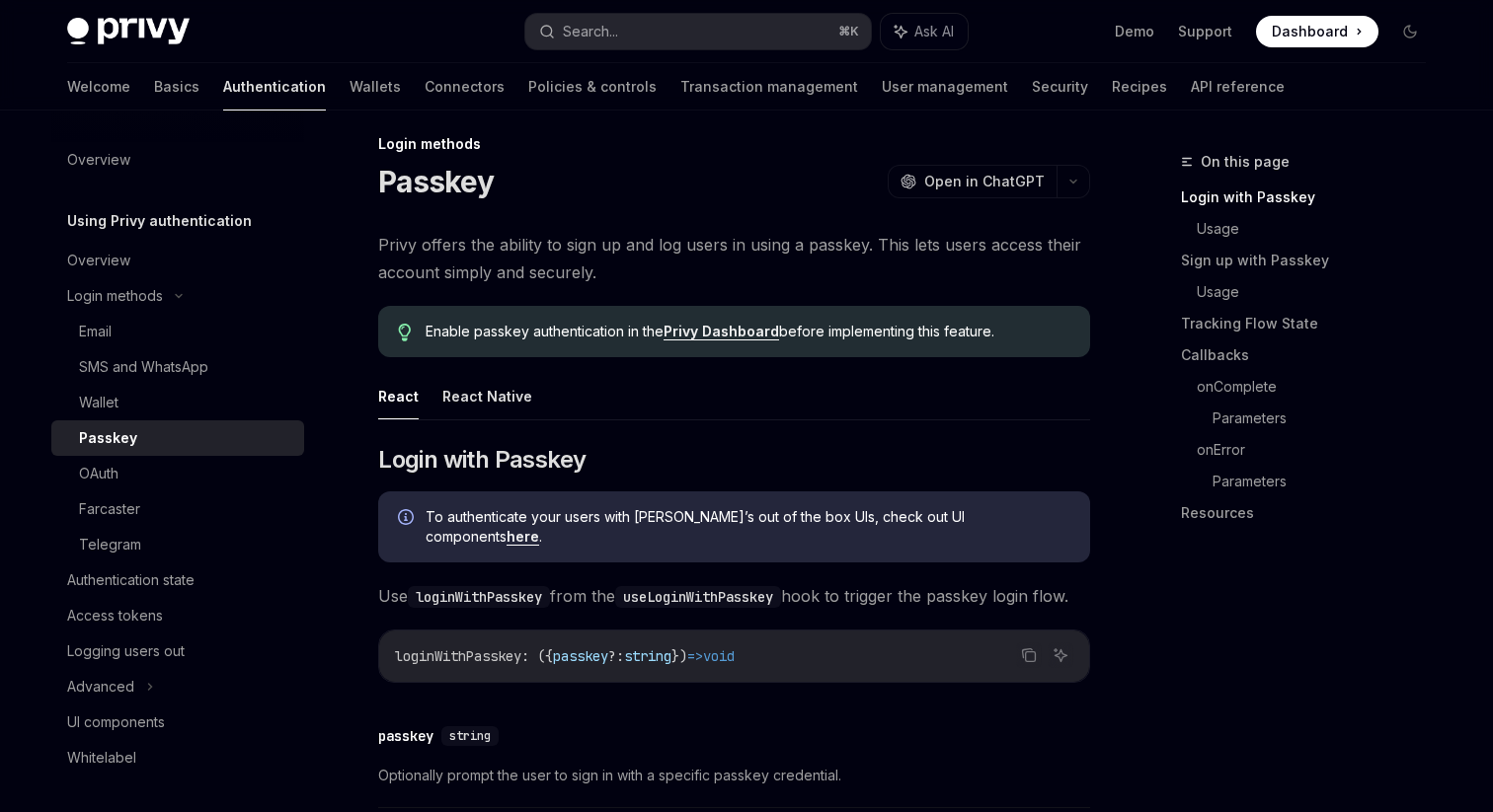
scroll to position [34, 0]
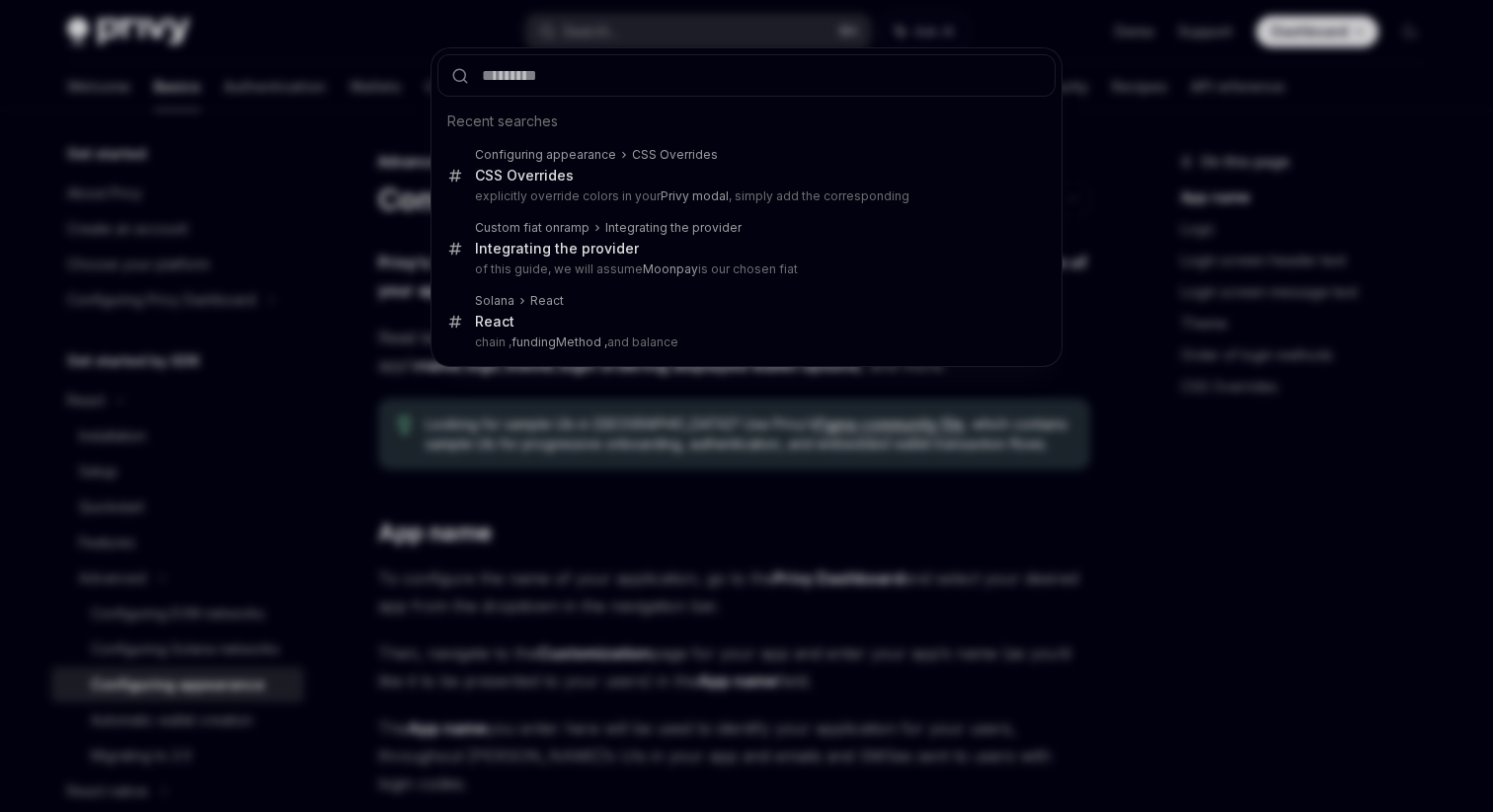
scroll to position [593, 0]
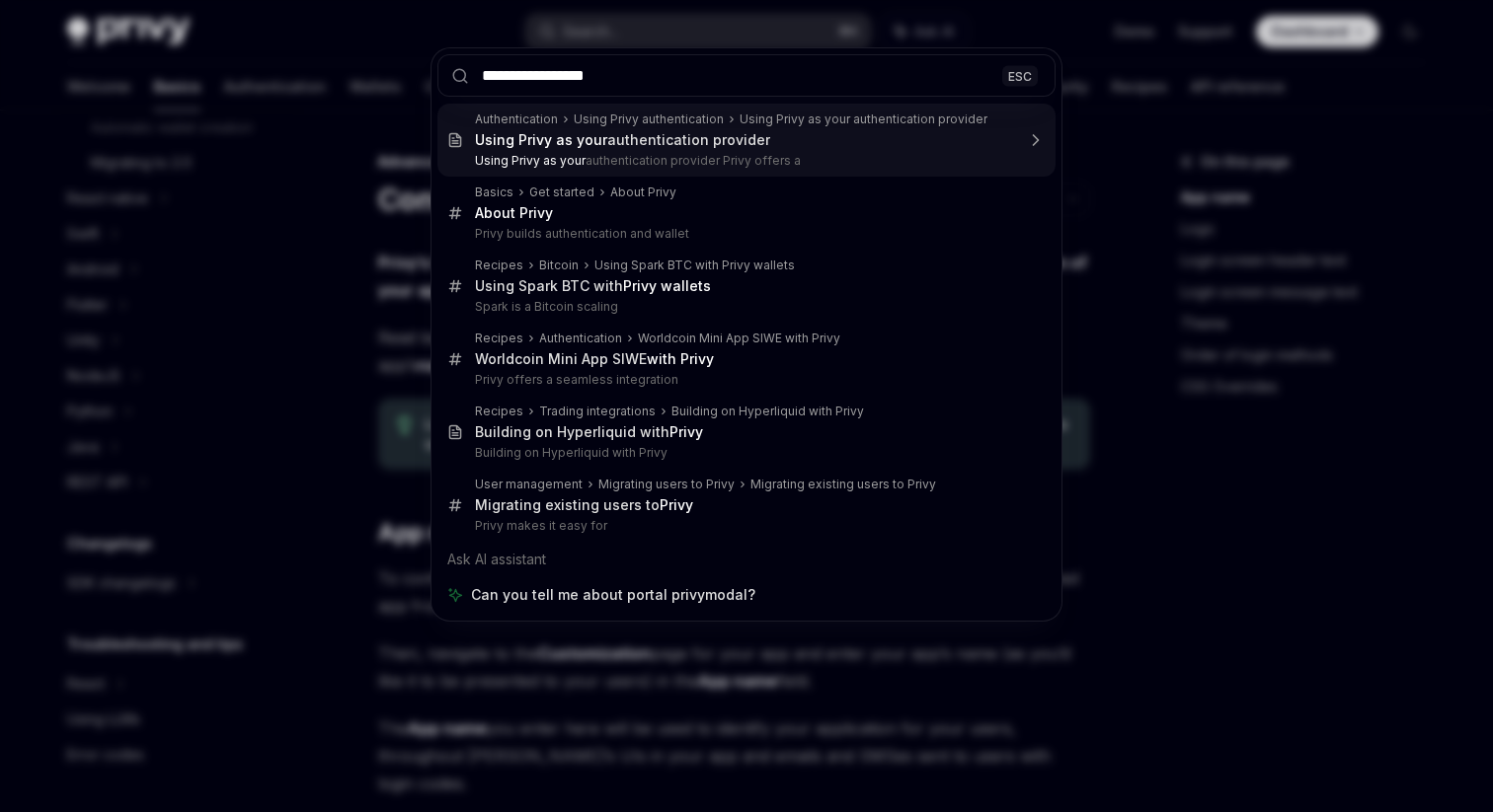
type input "**********"
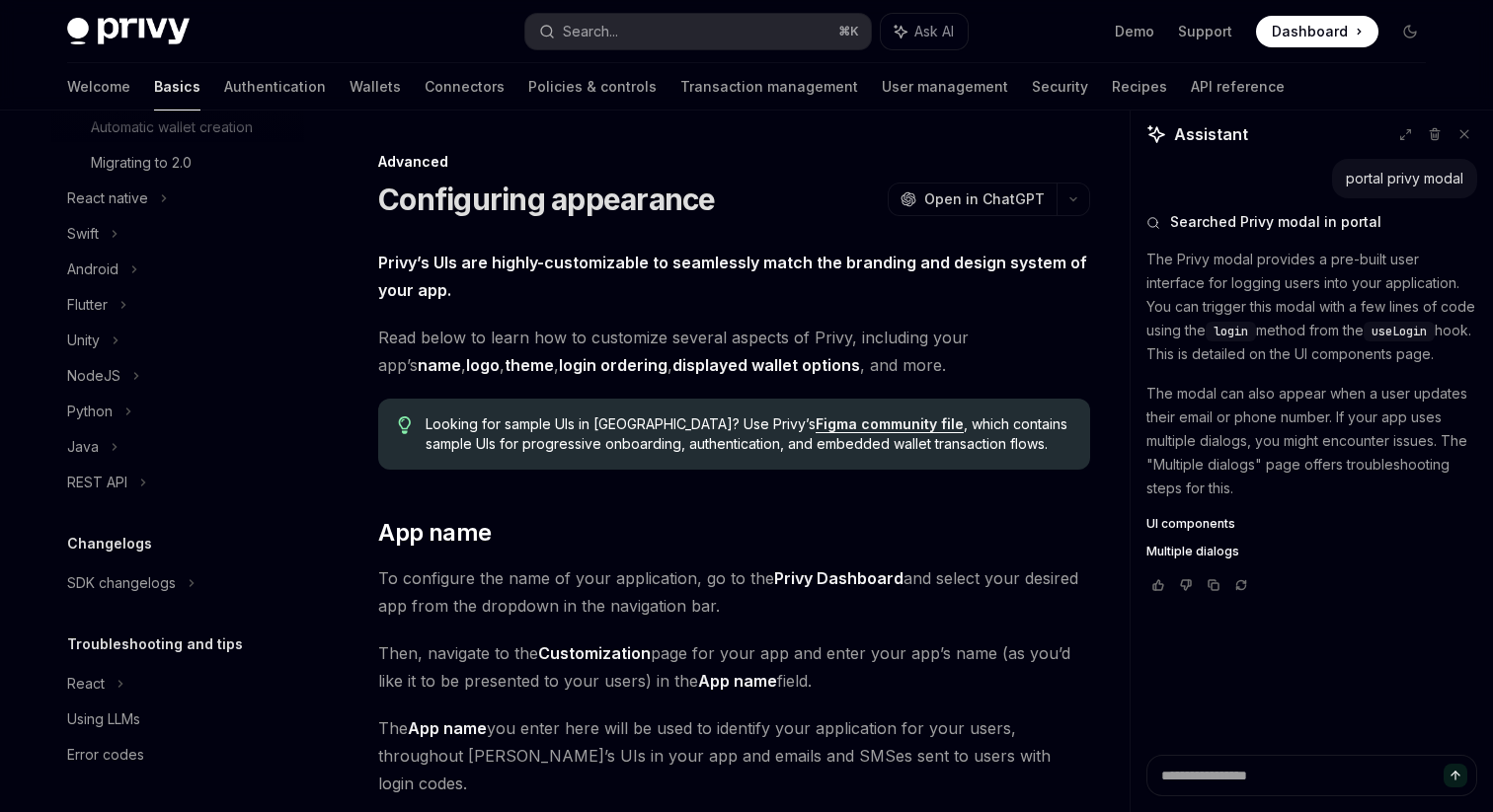
type textarea "*"
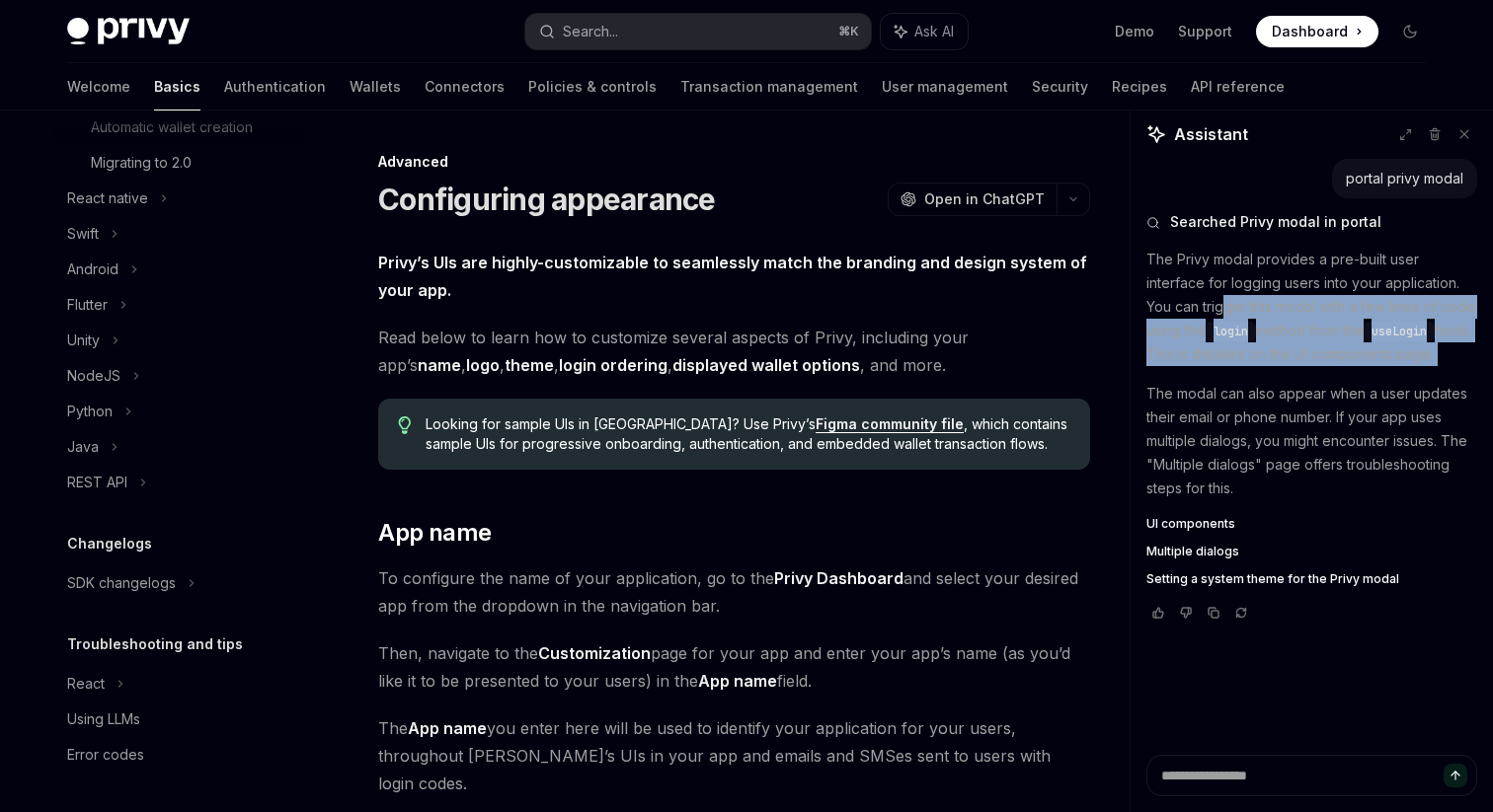
drag, startPoint x: 1267, startPoint y: 369, endPoint x: 1263, endPoint y: 380, distance: 11.7
click at [1263, 380] on div "The Privy modal provides a pre-built user interface for logging users into your…" at bounding box center [1312, 417] width 330 height 339
drag, startPoint x: 1193, startPoint y: 298, endPoint x: 1232, endPoint y: 368, distance: 80.1
click at [1232, 368] on div "The Privy modal provides a pre-built user interface for logging users into your…" at bounding box center [1312, 417] width 330 height 339
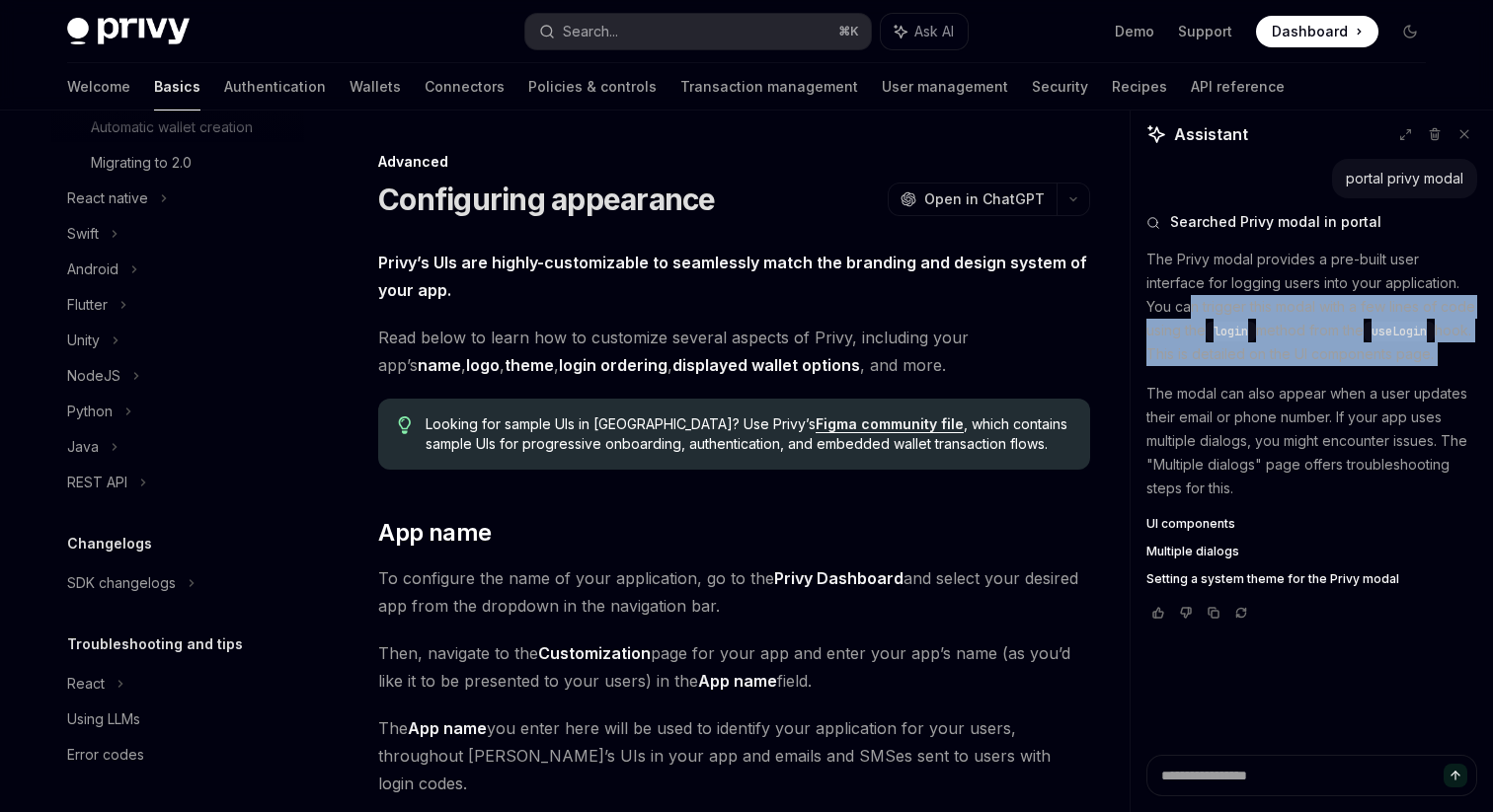
click at [1232, 368] on div "The Privy modal provides a pre-built user interface for logging users into your…" at bounding box center [1312, 417] width 330 height 339
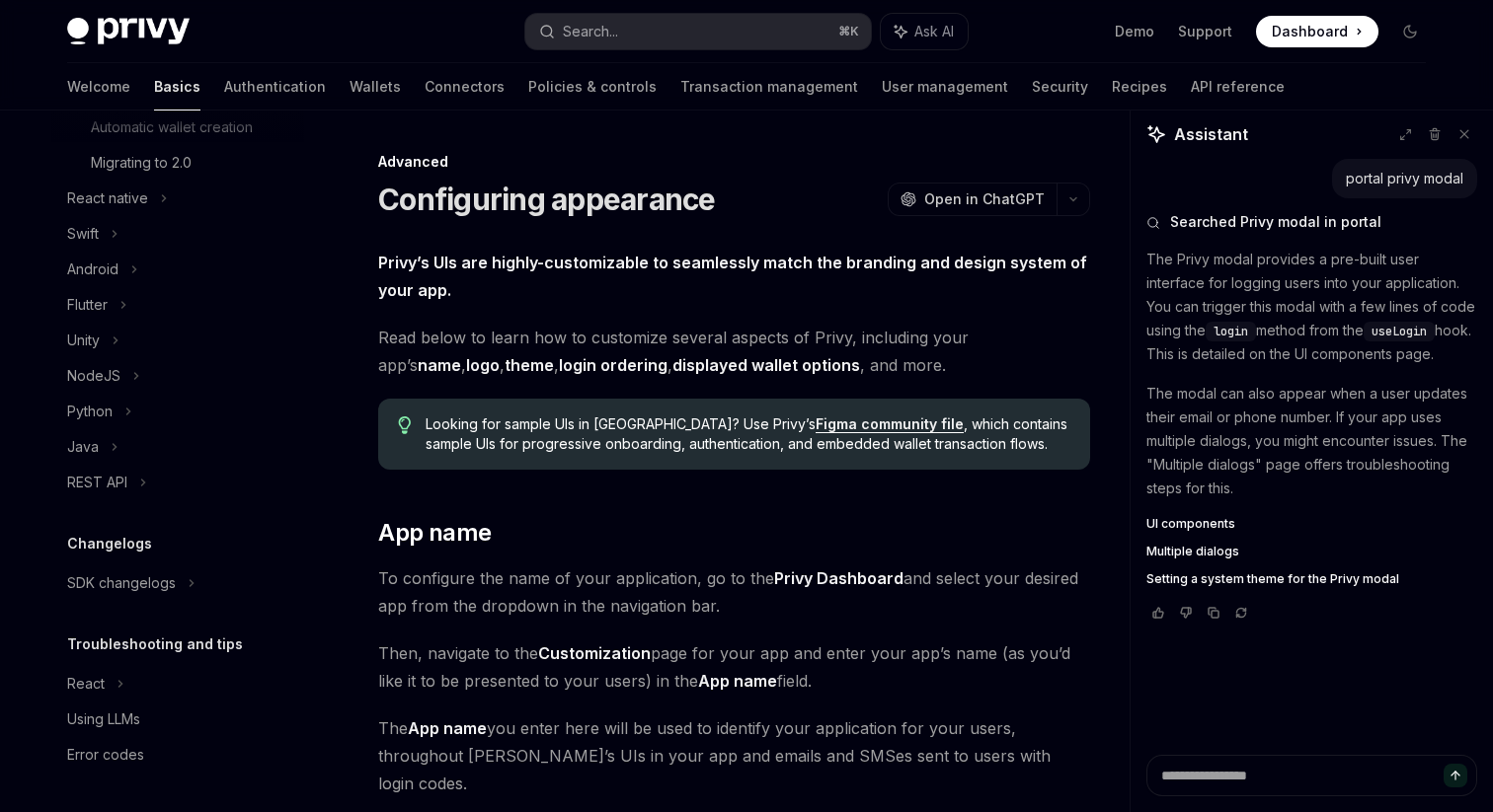
drag, startPoint x: 1187, startPoint y: 318, endPoint x: 1241, endPoint y: 393, distance: 92.4
click at [1241, 393] on div "The Privy modal provides a pre-built user interface for logging users into your…" at bounding box center [1312, 417] width 330 height 339
click at [1241, 393] on p "The modal can also appear when a user updates their email or phone number. If y…" at bounding box center [1312, 441] width 330 height 118
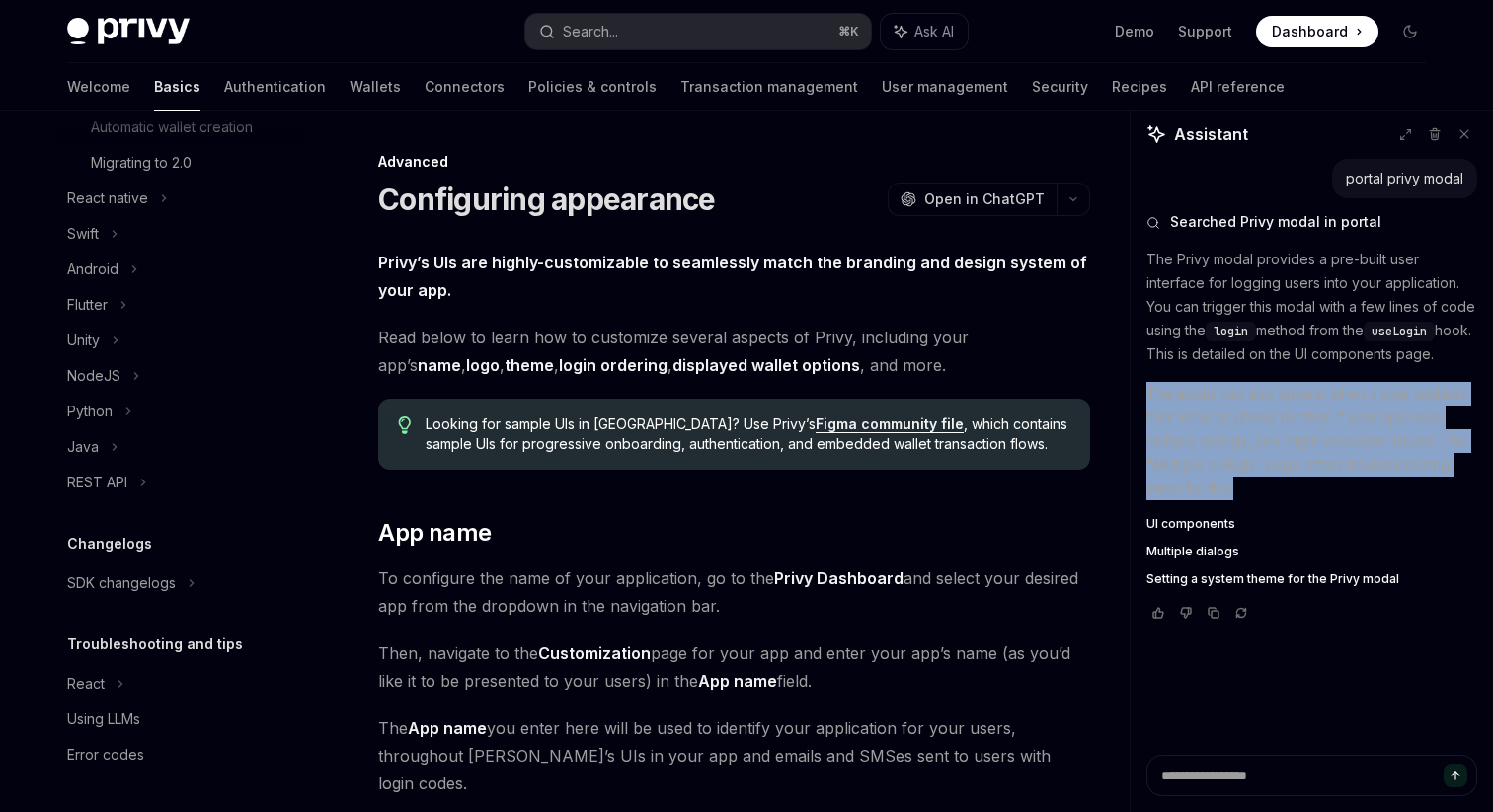
drag, startPoint x: 1167, startPoint y: 380, endPoint x: 1275, endPoint y: 482, distance: 148.6
click at [1275, 482] on div "The Privy modal provides a pre-built user interface for logging users into your…" at bounding box center [1312, 417] width 330 height 339
click at [1310, 470] on p "The modal can also appear when a user updates their email or phone number. If y…" at bounding box center [1312, 441] width 330 height 118
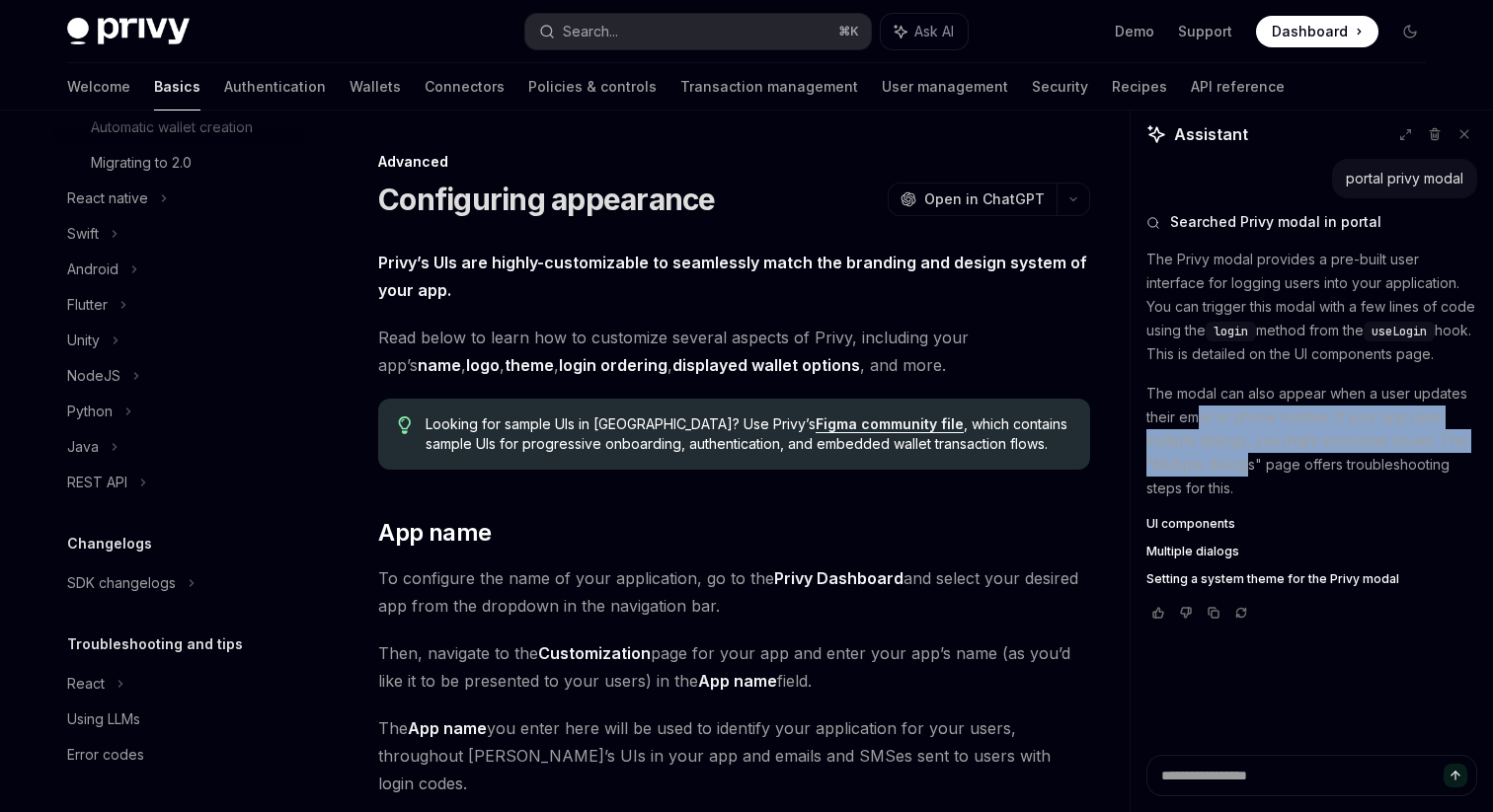
drag, startPoint x: 1193, startPoint y: 407, endPoint x: 1247, endPoint y: 461, distance: 76.4
click at [1247, 461] on p "The modal can also appear when a user updates their email or phone number. If y…" at bounding box center [1312, 441] width 330 height 118
drag, startPoint x: 1198, startPoint y: 414, endPoint x: 1226, endPoint y: 497, distance: 87.6
click at [1226, 497] on p "The modal can also appear when a user updates their email or phone number. If y…" at bounding box center [1312, 441] width 330 height 118
